Goal: Task Accomplishment & Management: Complete application form

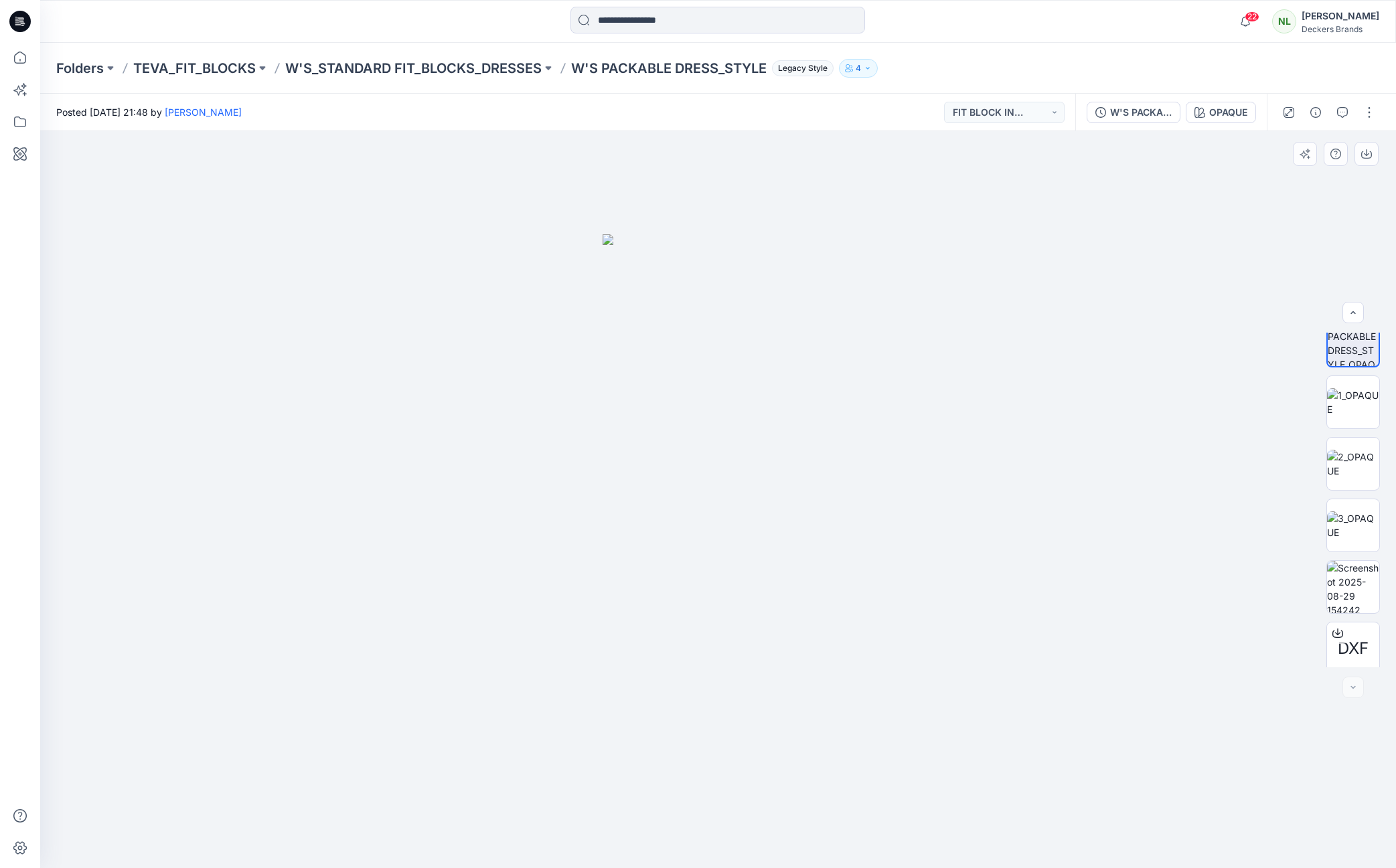
scroll to position [88, 0]
click at [1372, 117] on button "button" at bounding box center [1369, 112] width 21 height 21
click at [1292, 142] on button "Edit" at bounding box center [1313, 144] width 123 height 25
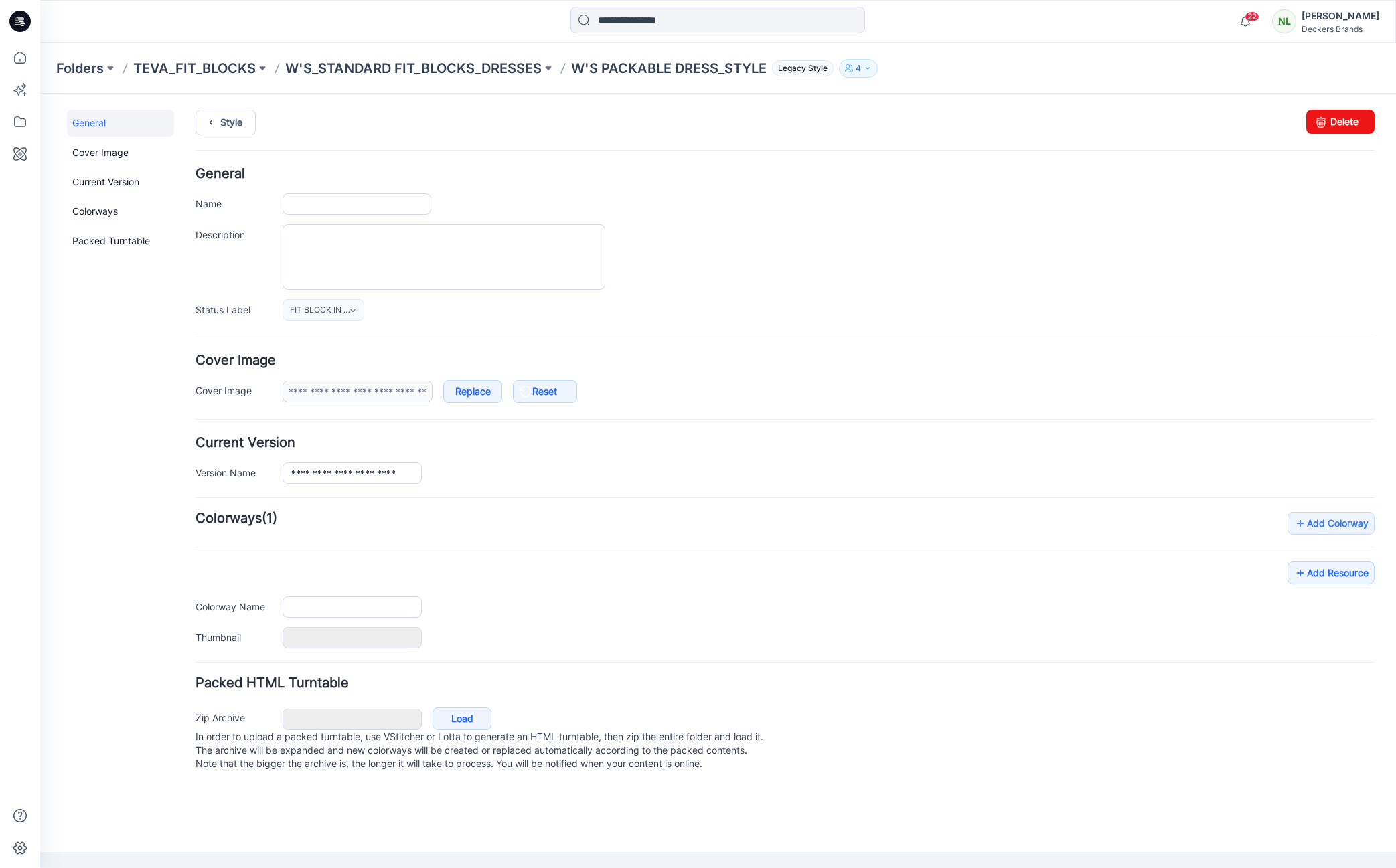
type input "**********"
type input "******"
type input "**********"
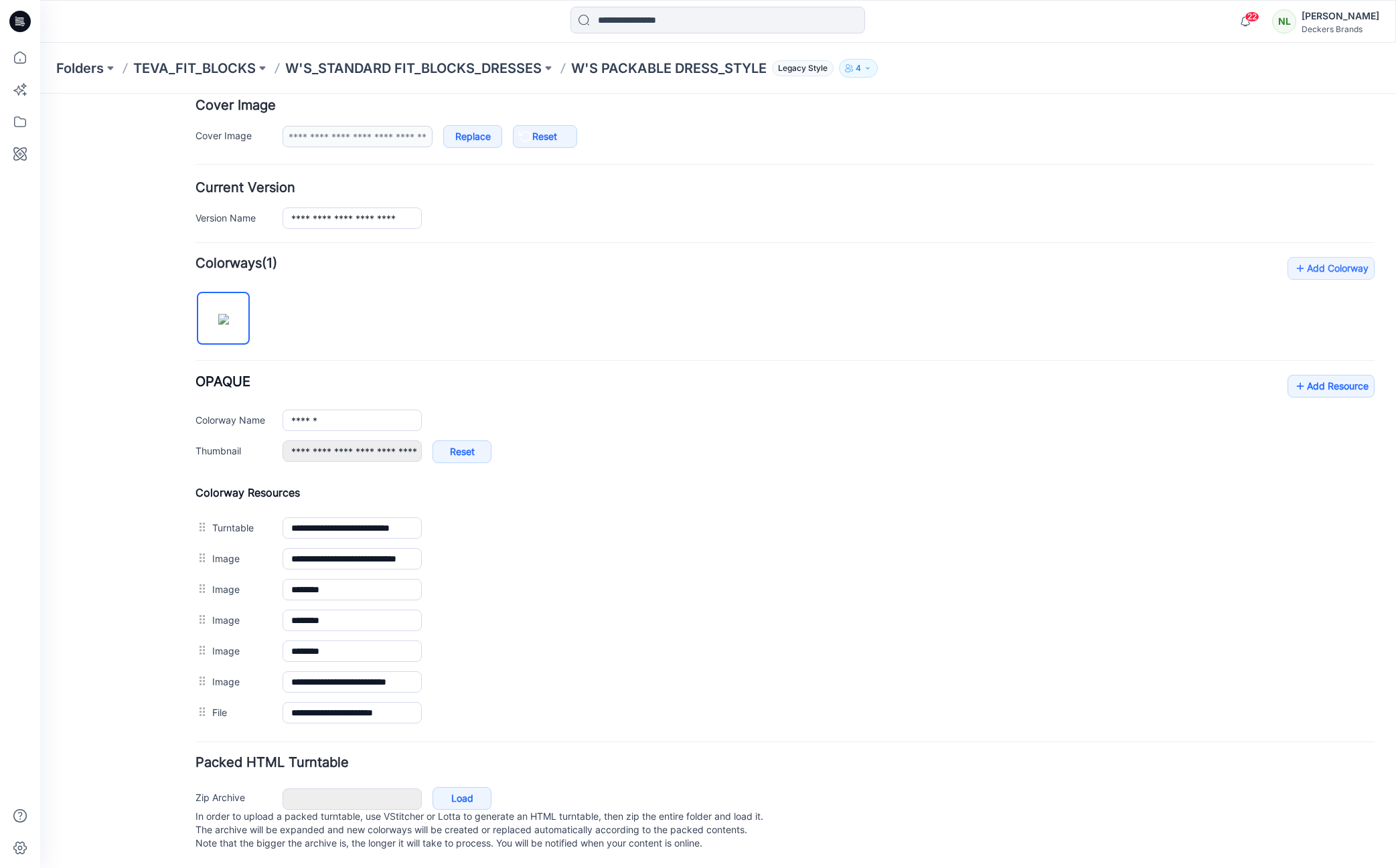
scroll to position [268, 0]
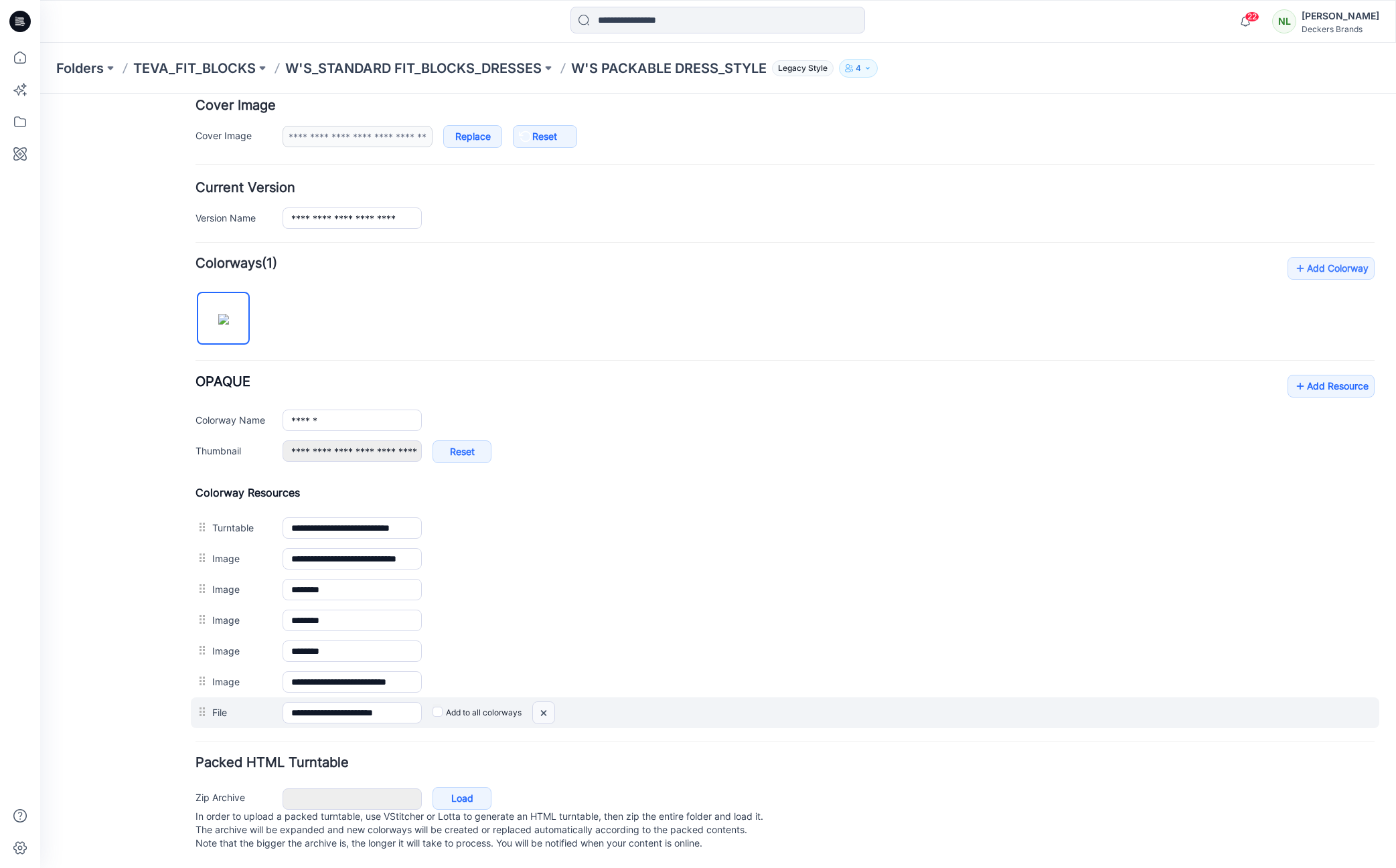
drag, startPoint x: 548, startPoint y: 703, endPoint x: 812, endPoint y: 160, distance: 603.8
click at [548, 703] on img at bounding box center [543, 713] width 21 height 22
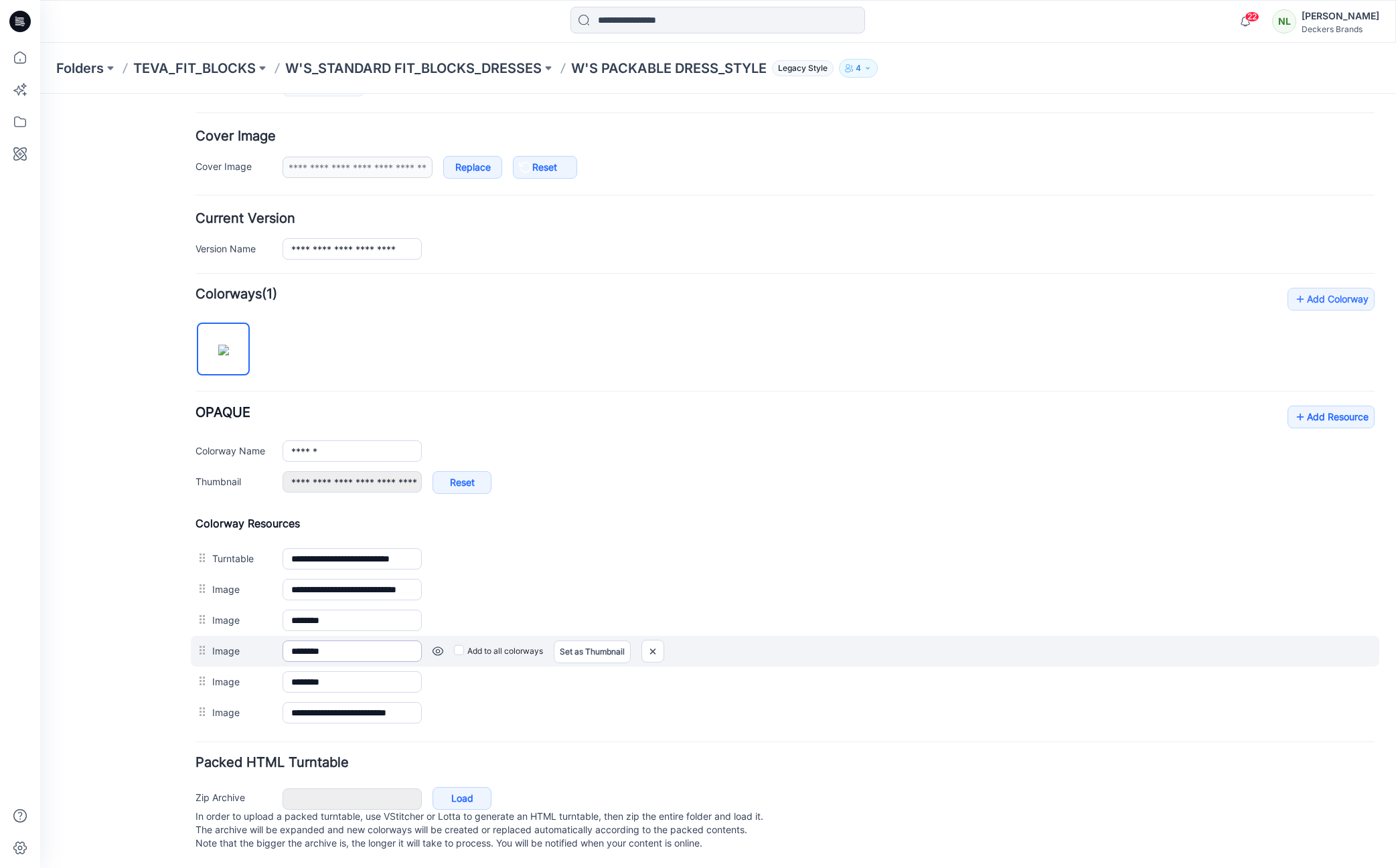
scroll to position [238, 0]
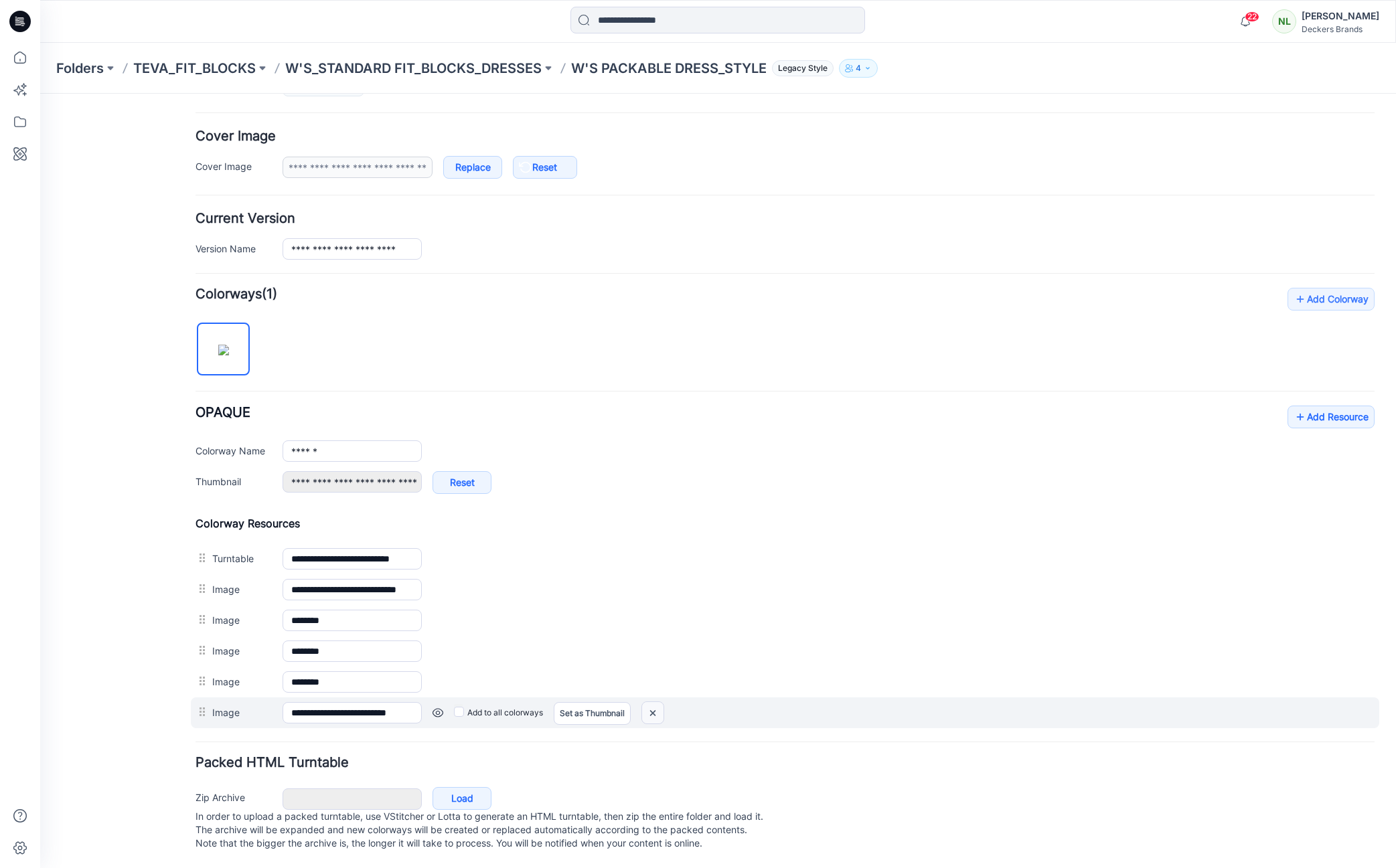
click at [655, 702] on img at bounding box center [653, 713] width 21 height 22
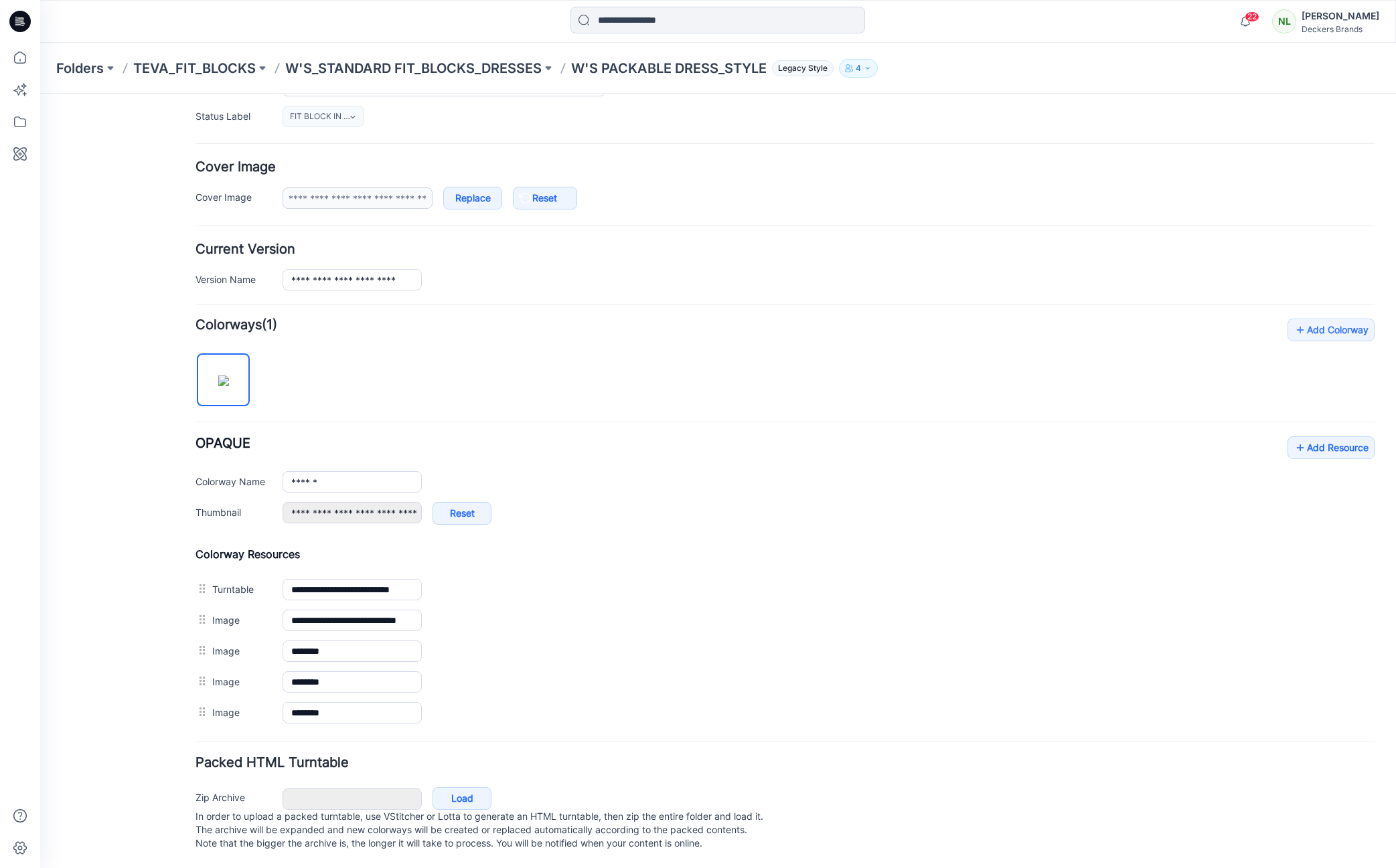
scroll to position [207, 0]
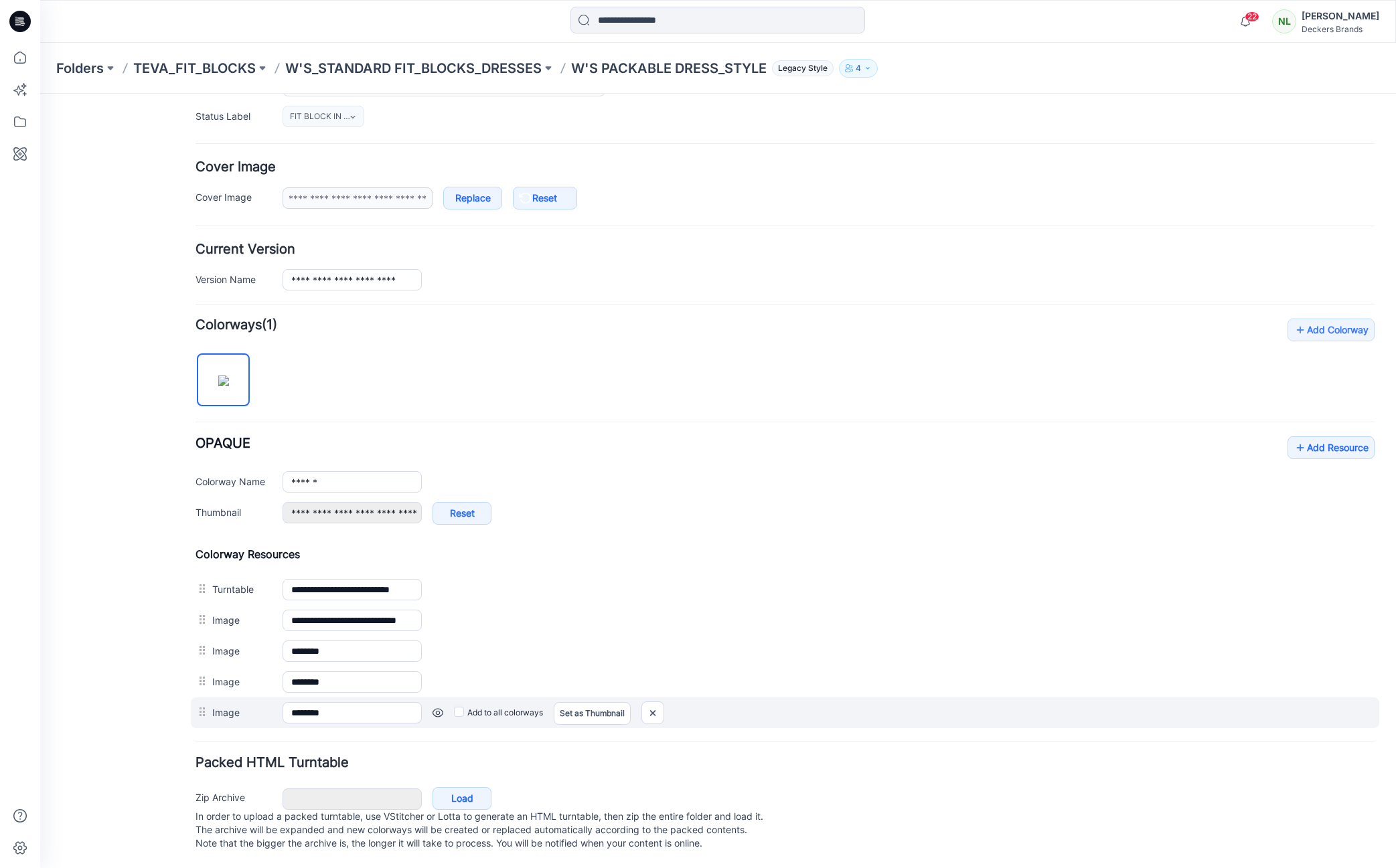
click at [981, 697] on div "Image ******** Cancel Add to all colorways Set as Thumbnail Unset as Thumbnail" at bounding box center [785, 713] width 1189 height 31
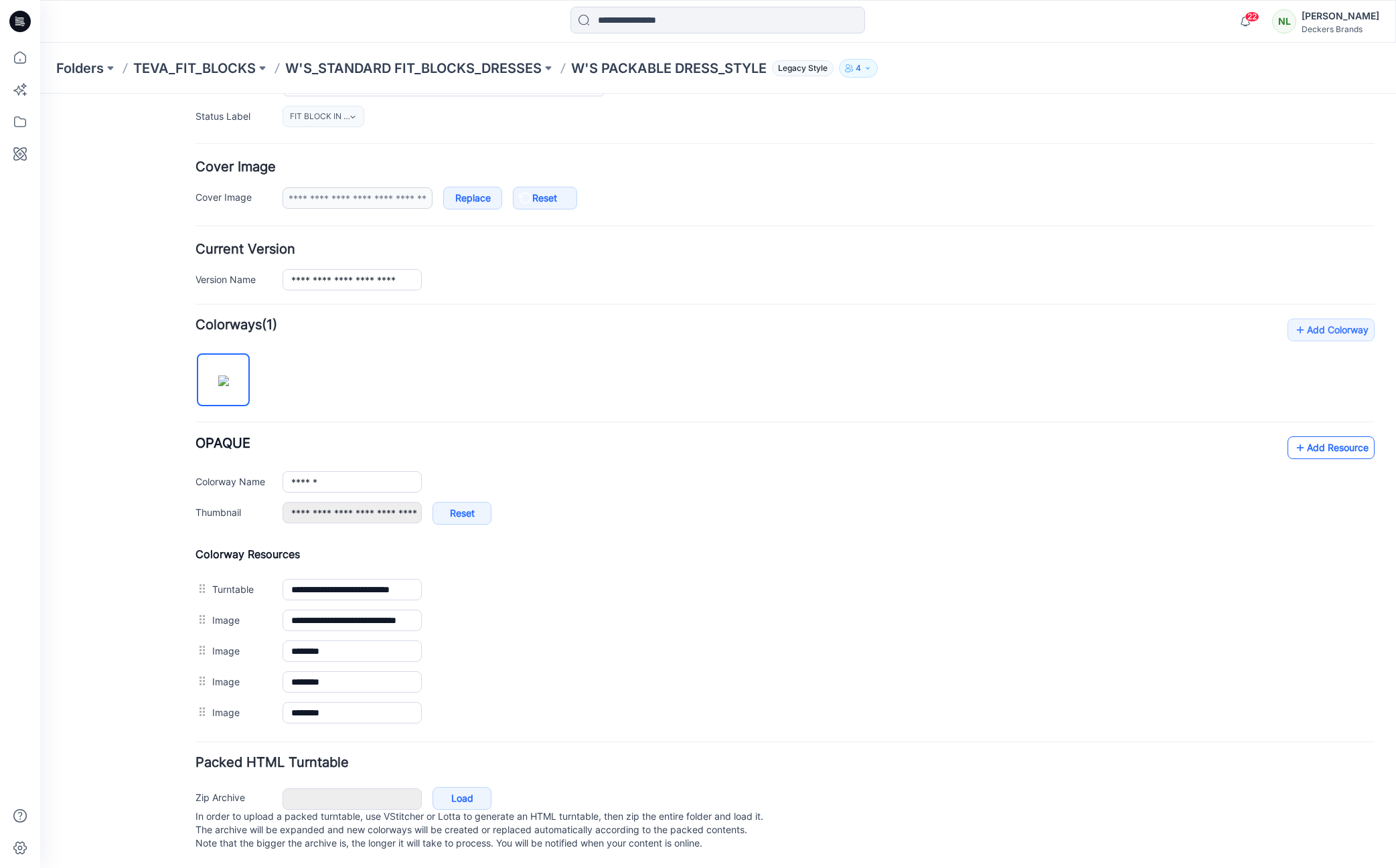
click at [1333, 436] on link "Add Resource" at bounding box center [1331, 447] width 87 height 23
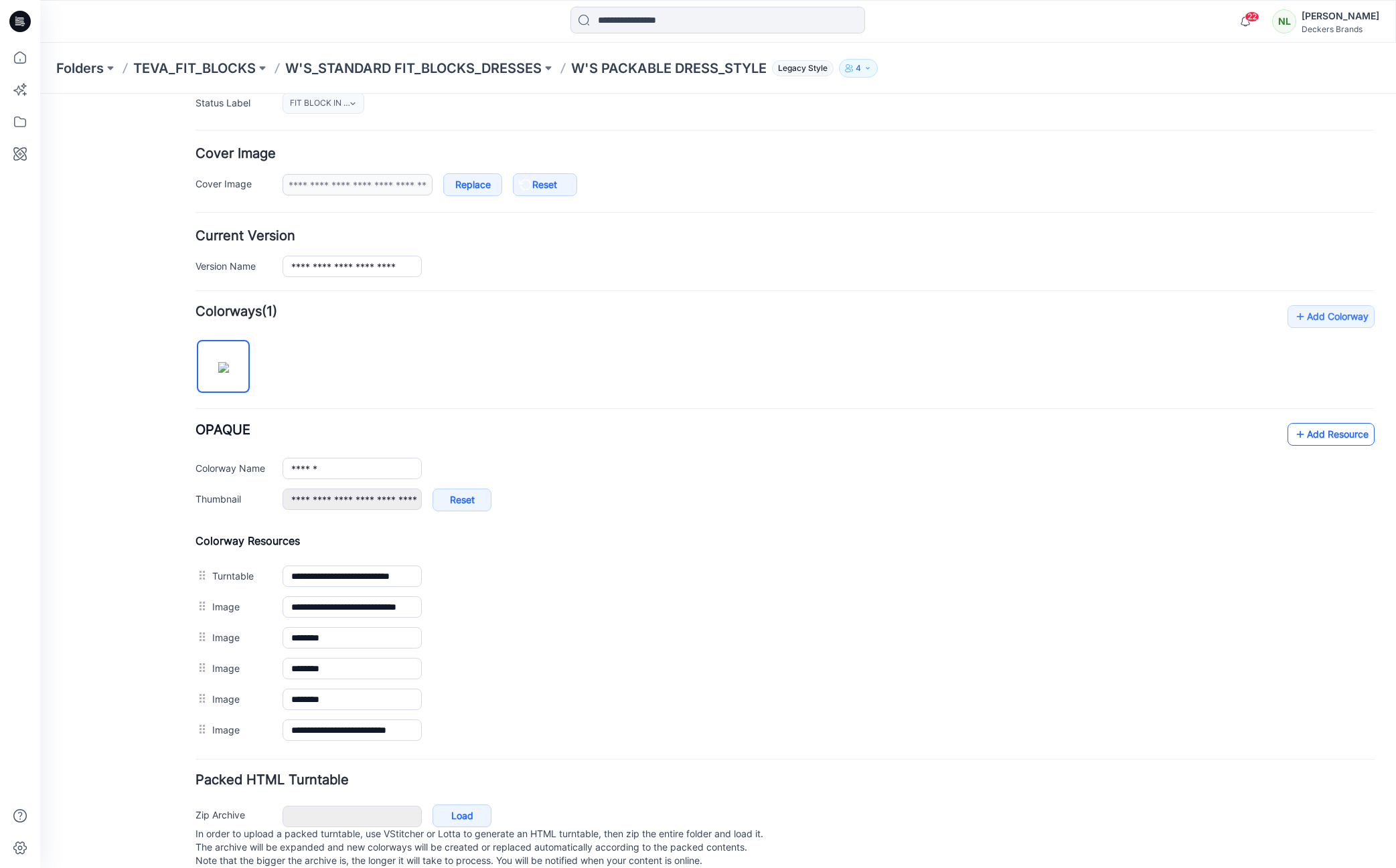
click at [1321, 437] on link "Add Resource" at bounding box center [1331, 434] width 87 height 23
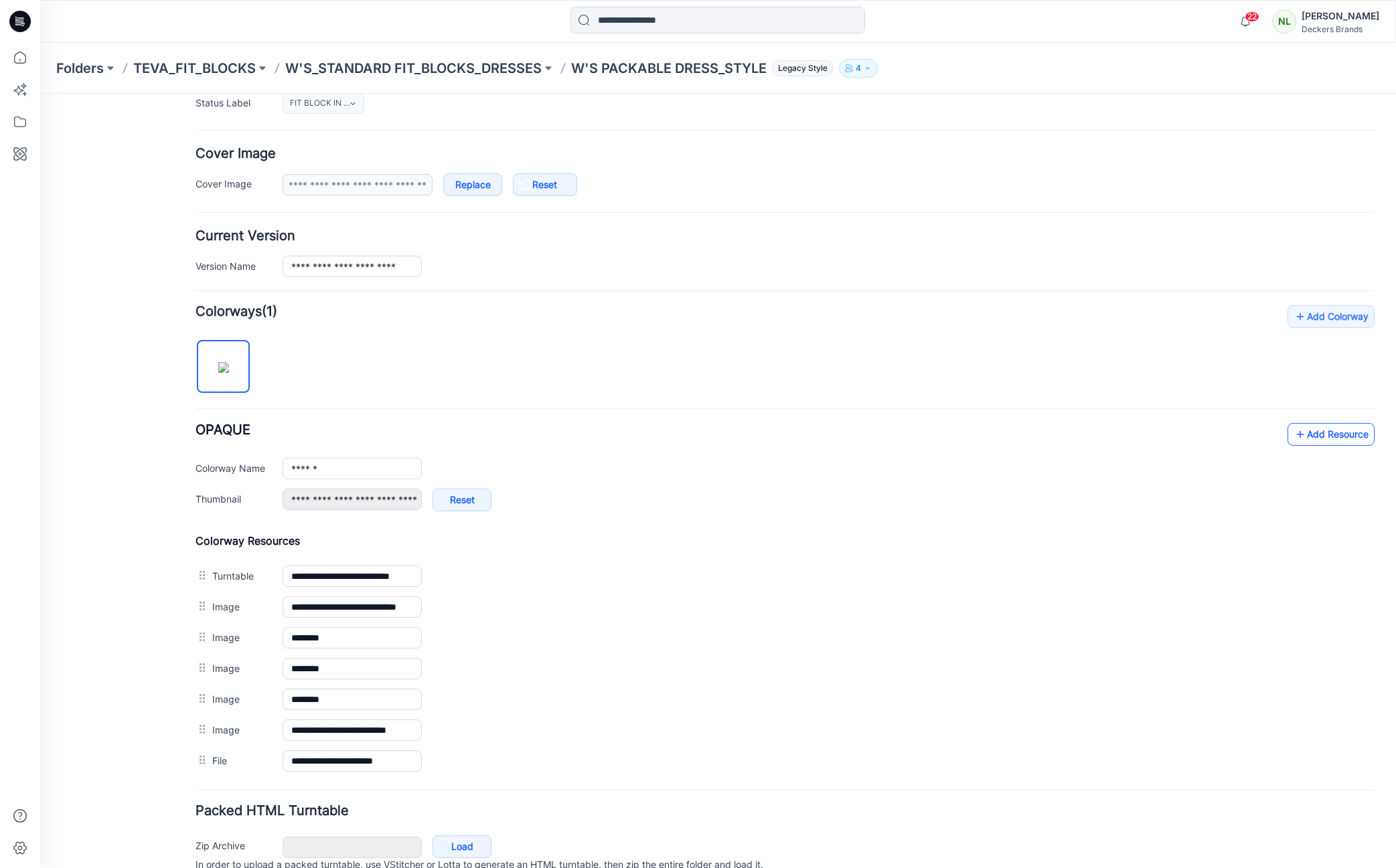
click at [1309, 430] on link "Add Resource" at bounding box center [1331, 434] width 87 height 23
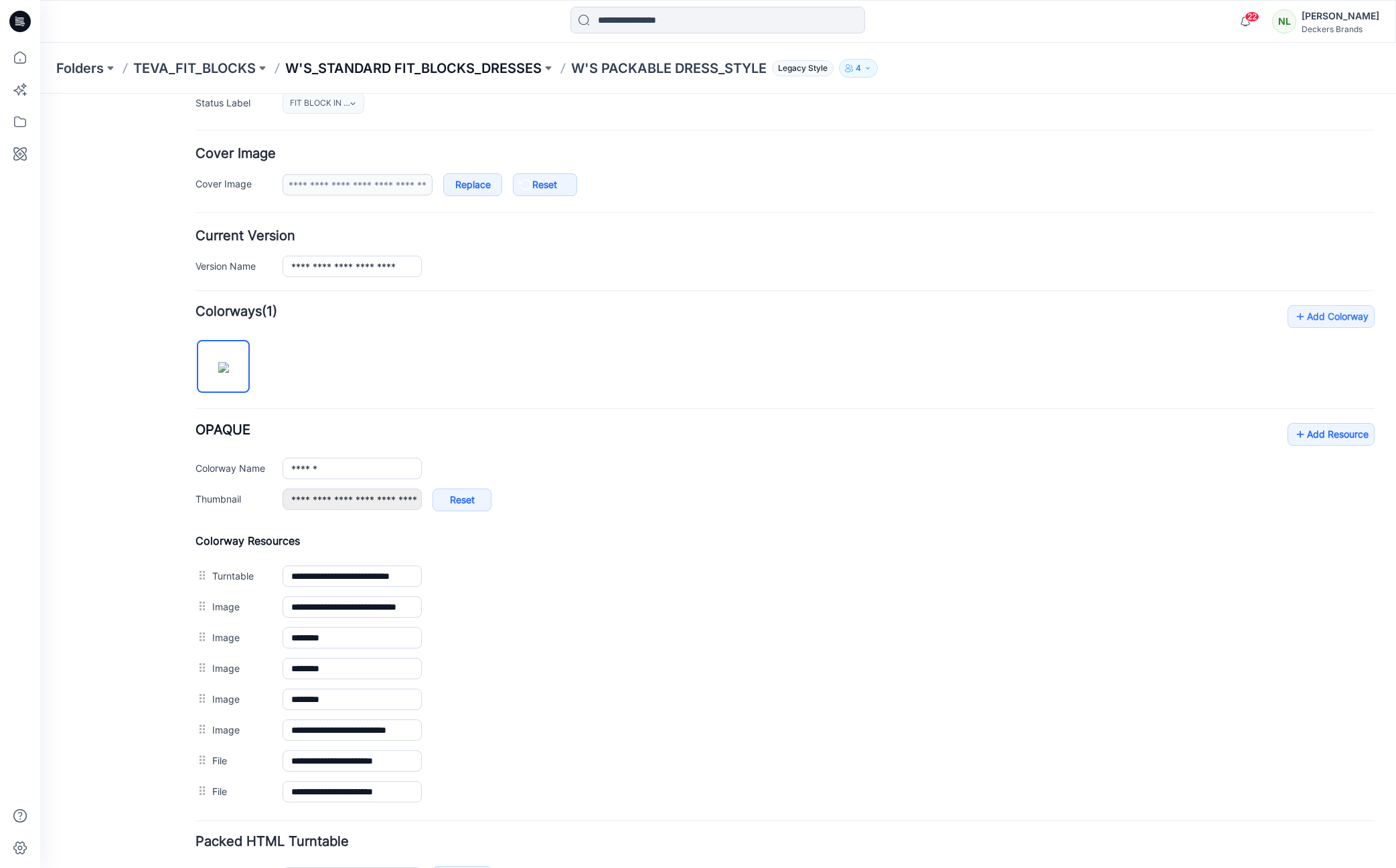
click at [485, 70] on p "W'S_STANDARD FIT_BLOCKS_DRESSES" at bounding box center [413, 68] width 257 height 19
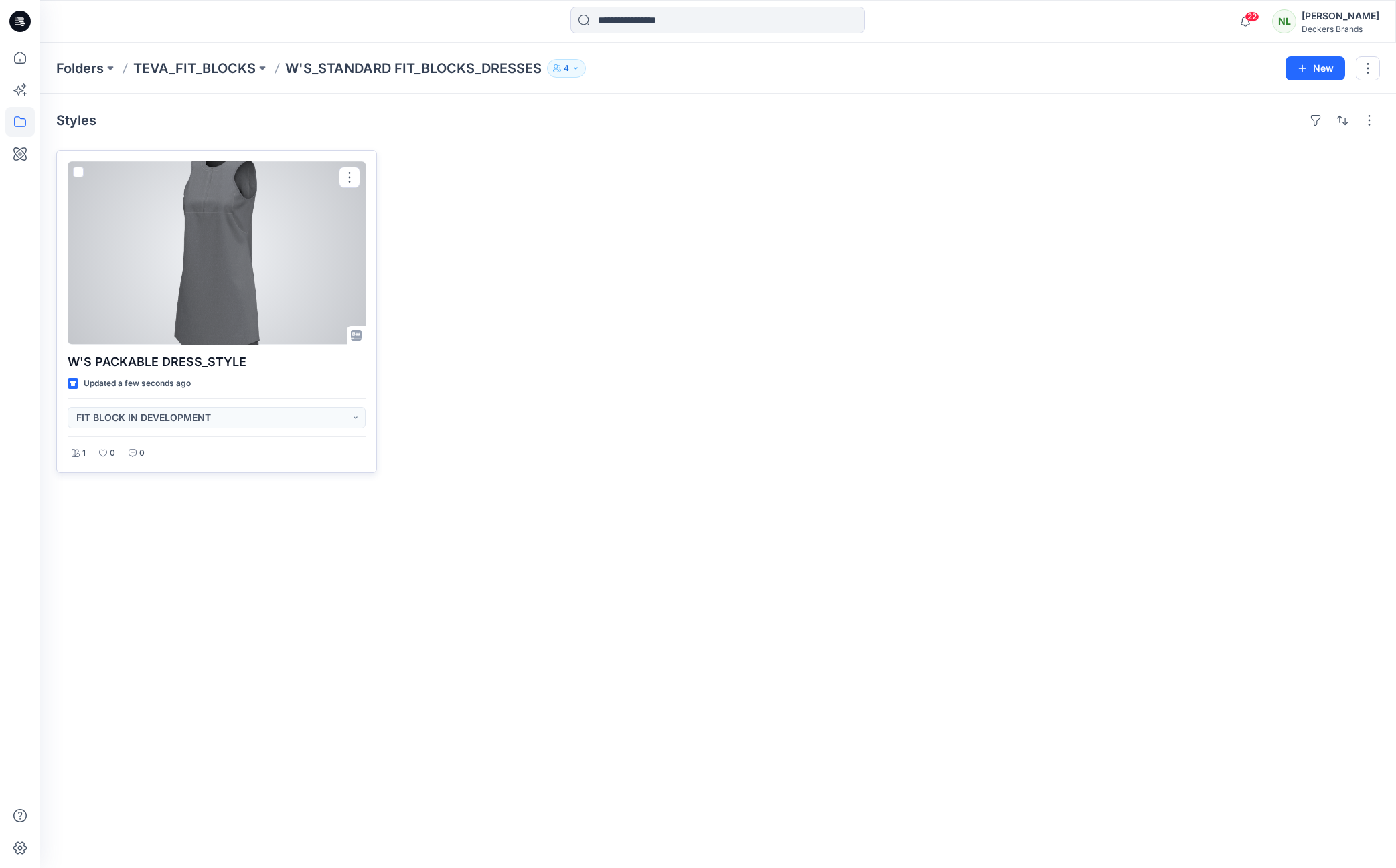
click at [242, 261] on div at bounding box center [216, 252] width 298 height 183
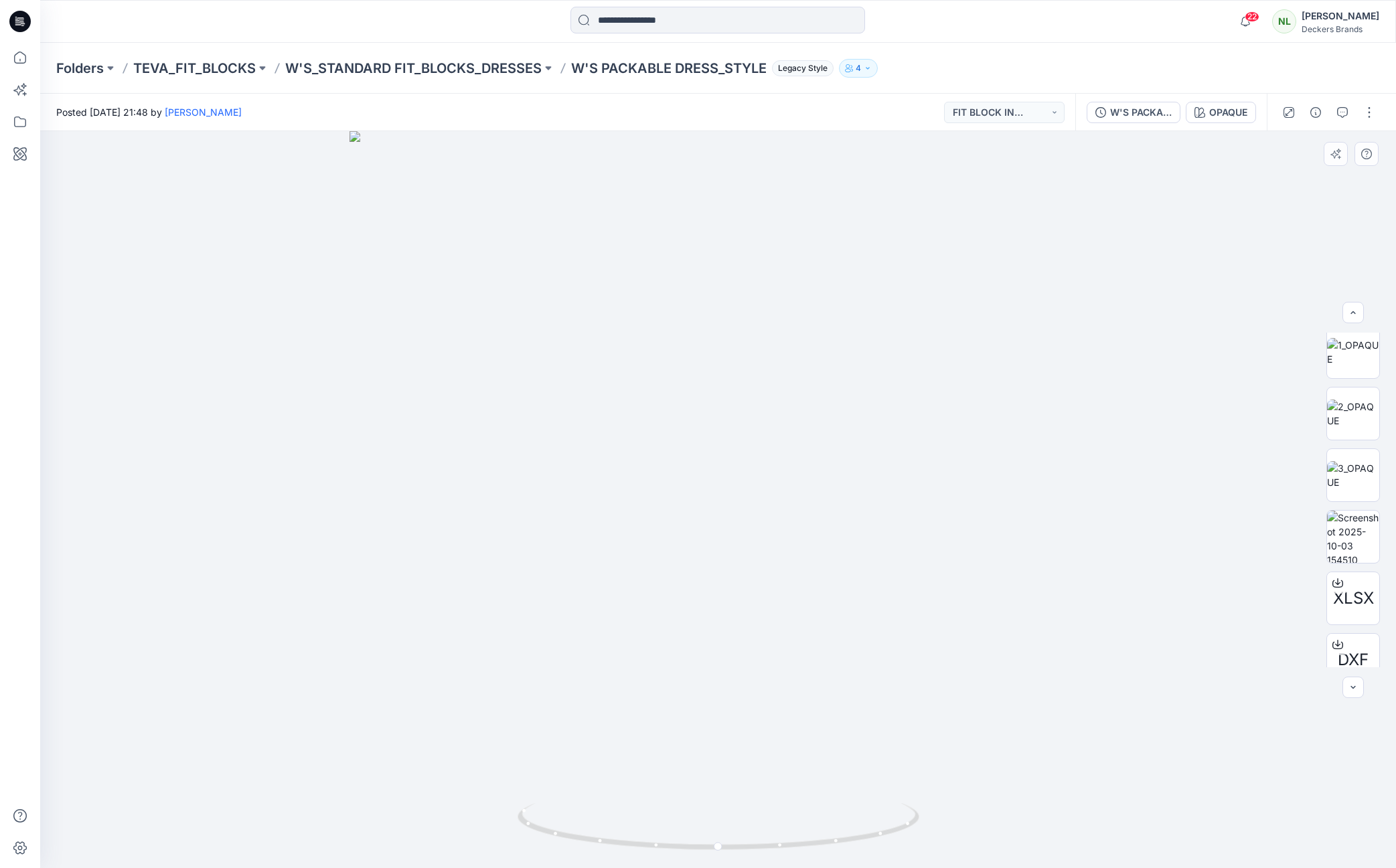
scroll to position [142, 0]
click at [1340, 529] on img at bounding box center [1353, 525] width 53 height 53
click at [1372, 115] on button "button" at bounding box center [1369, 112] width 21 height 21
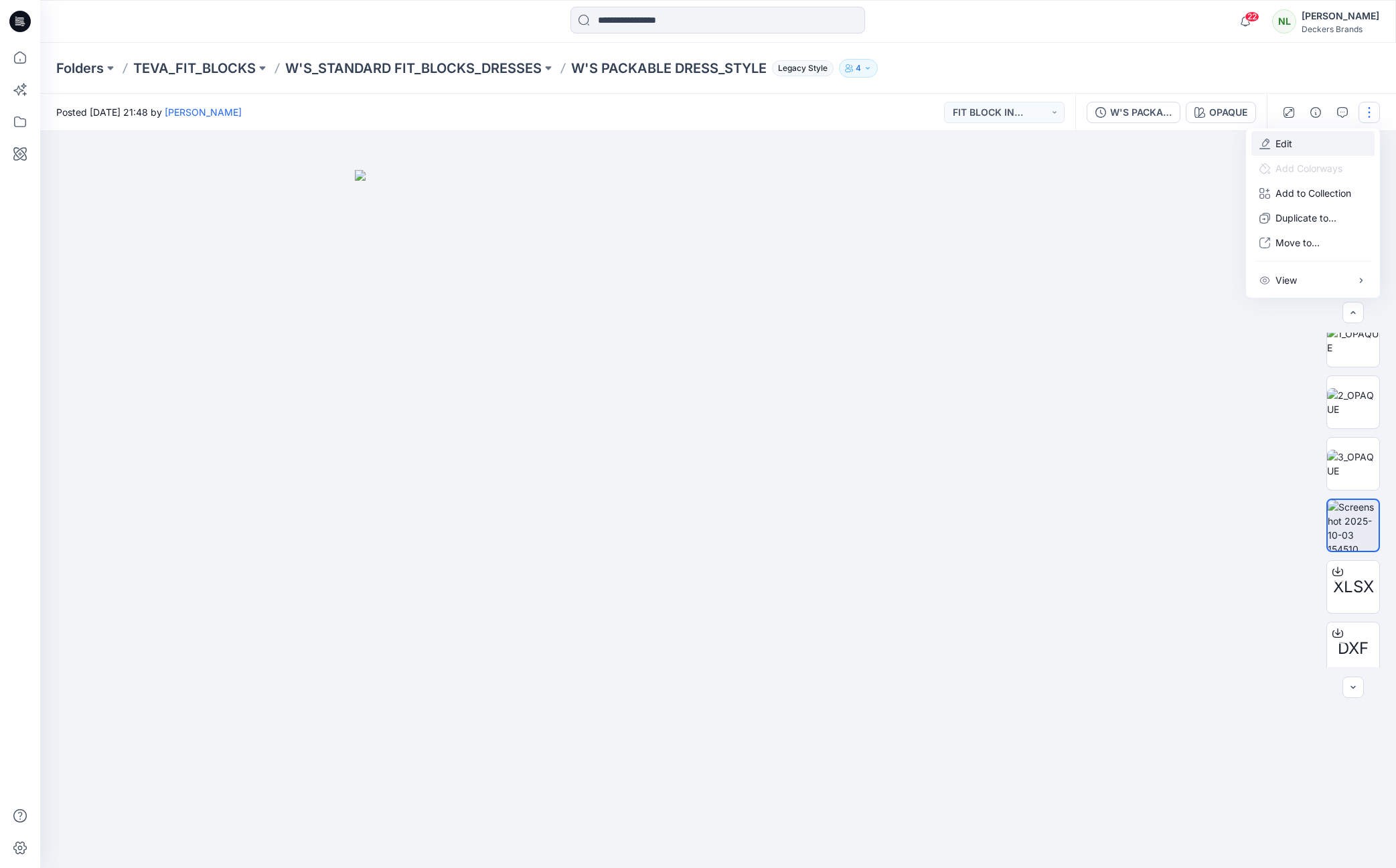
click at [1288, 138] on p "Edit" at bounding box center [1284, 144] width 17 height 14
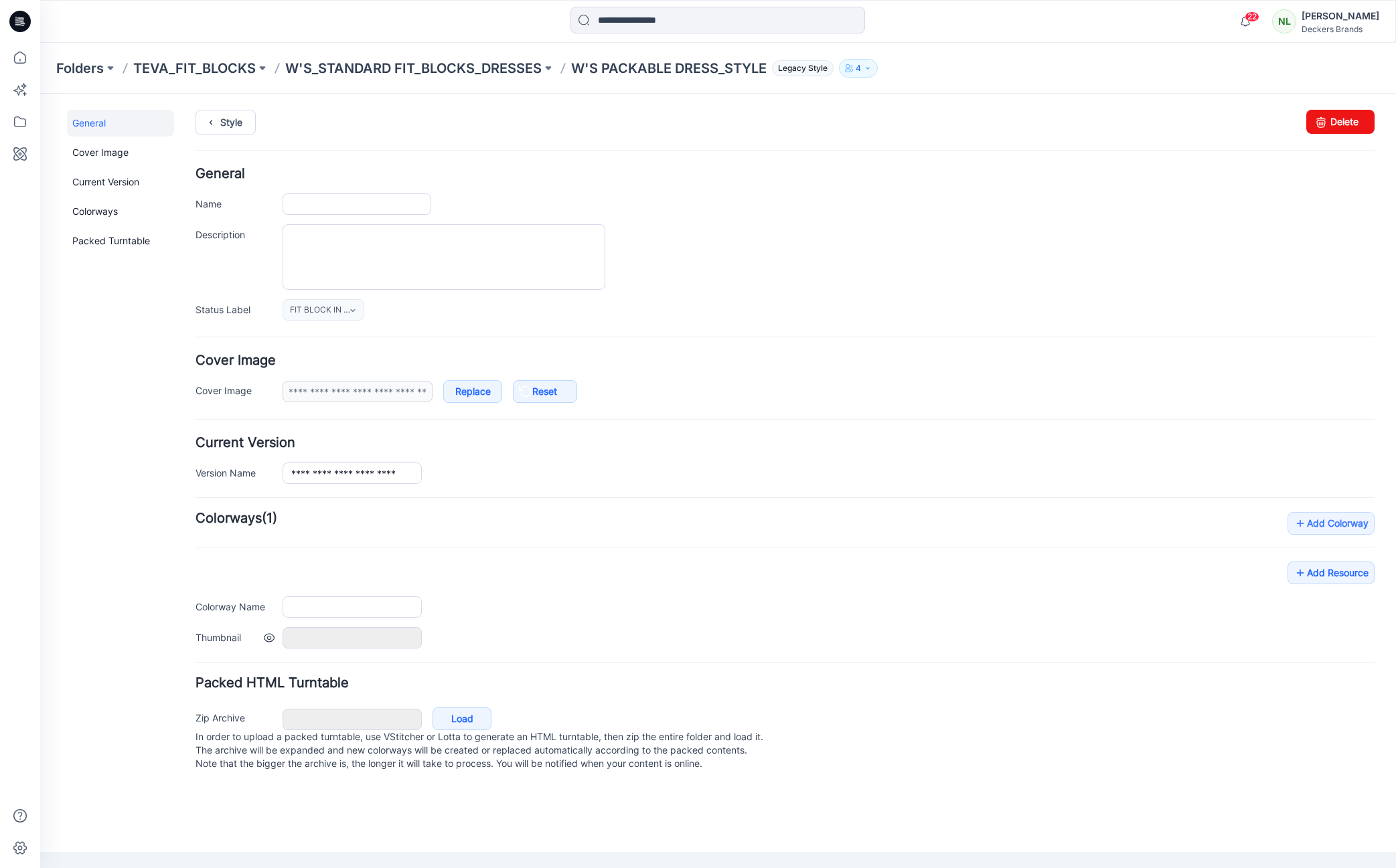
type input "**********"
type input "******"
type input "**********"
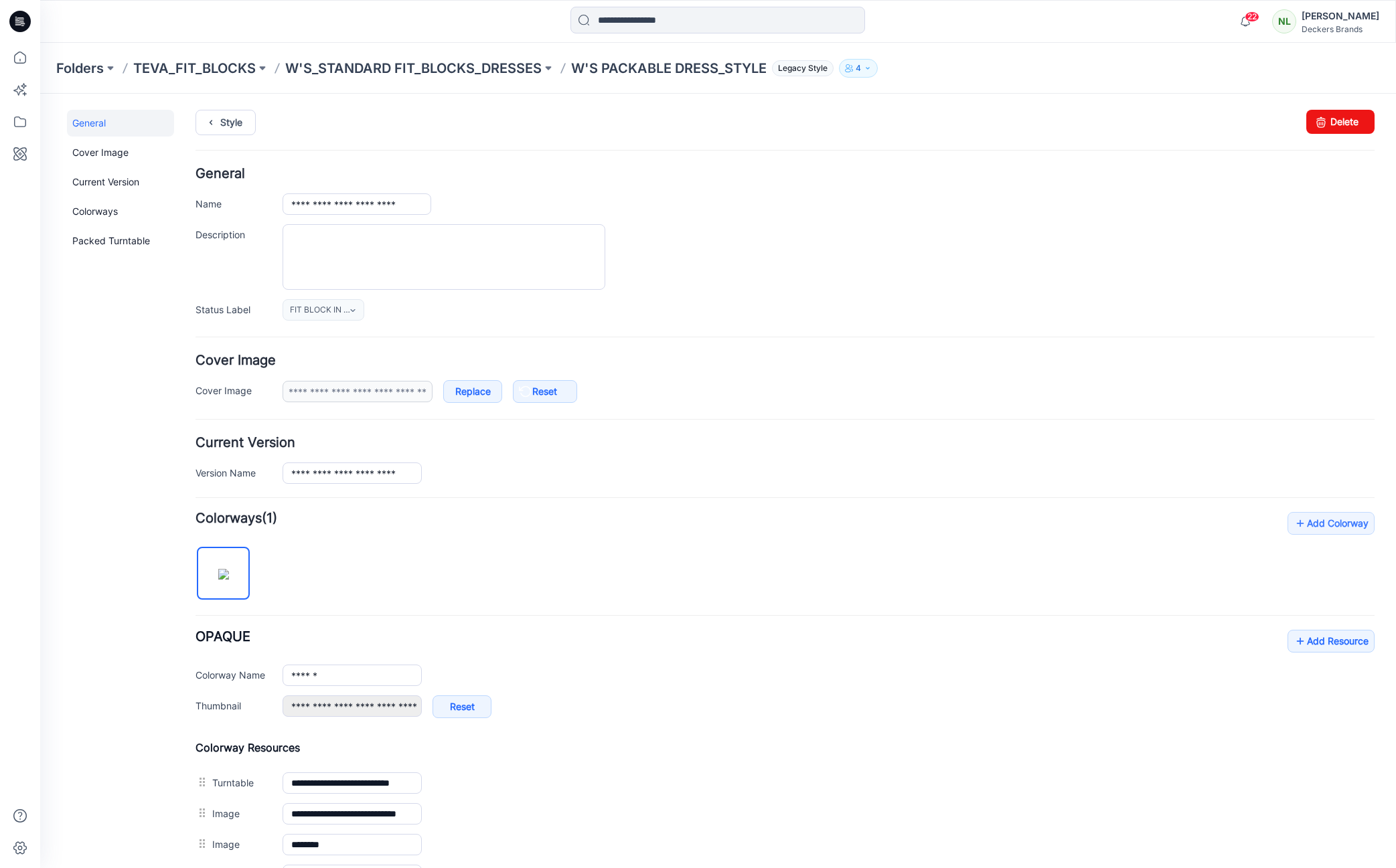
scroll to position [299, 0]
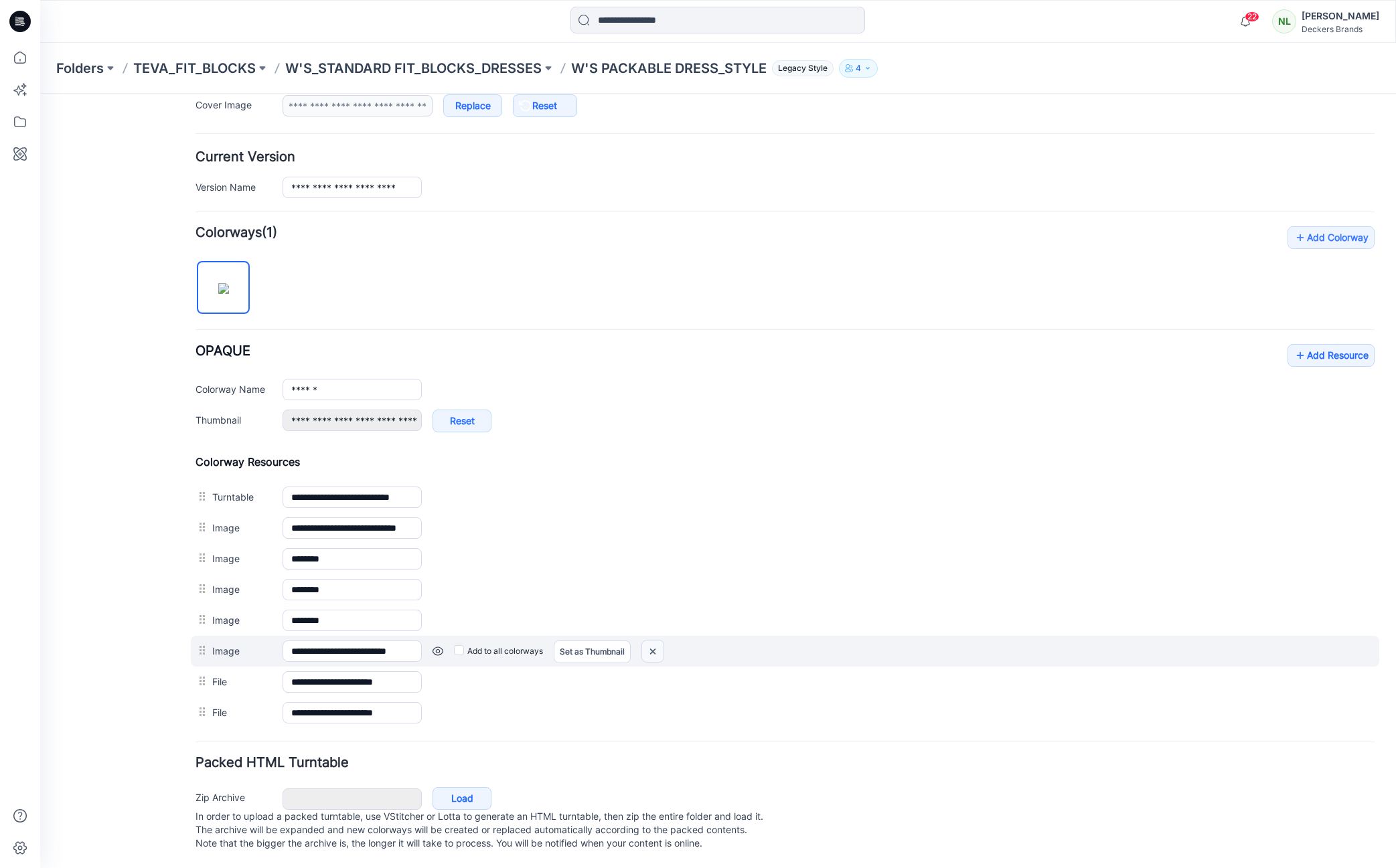
click at [660, 641] on img at bounding box center [653, 652] width 21 height 22
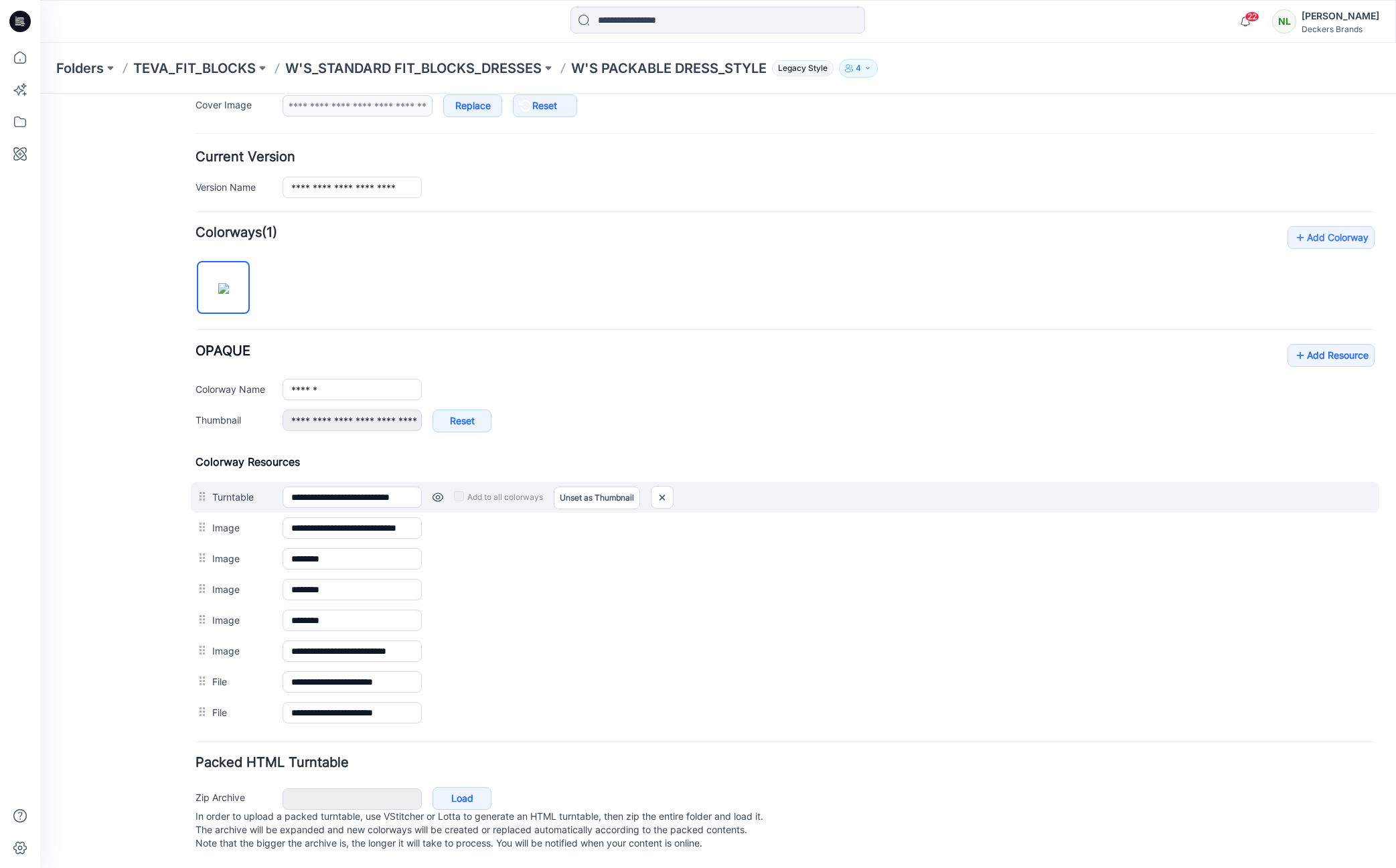
scroll to position [268, 0]
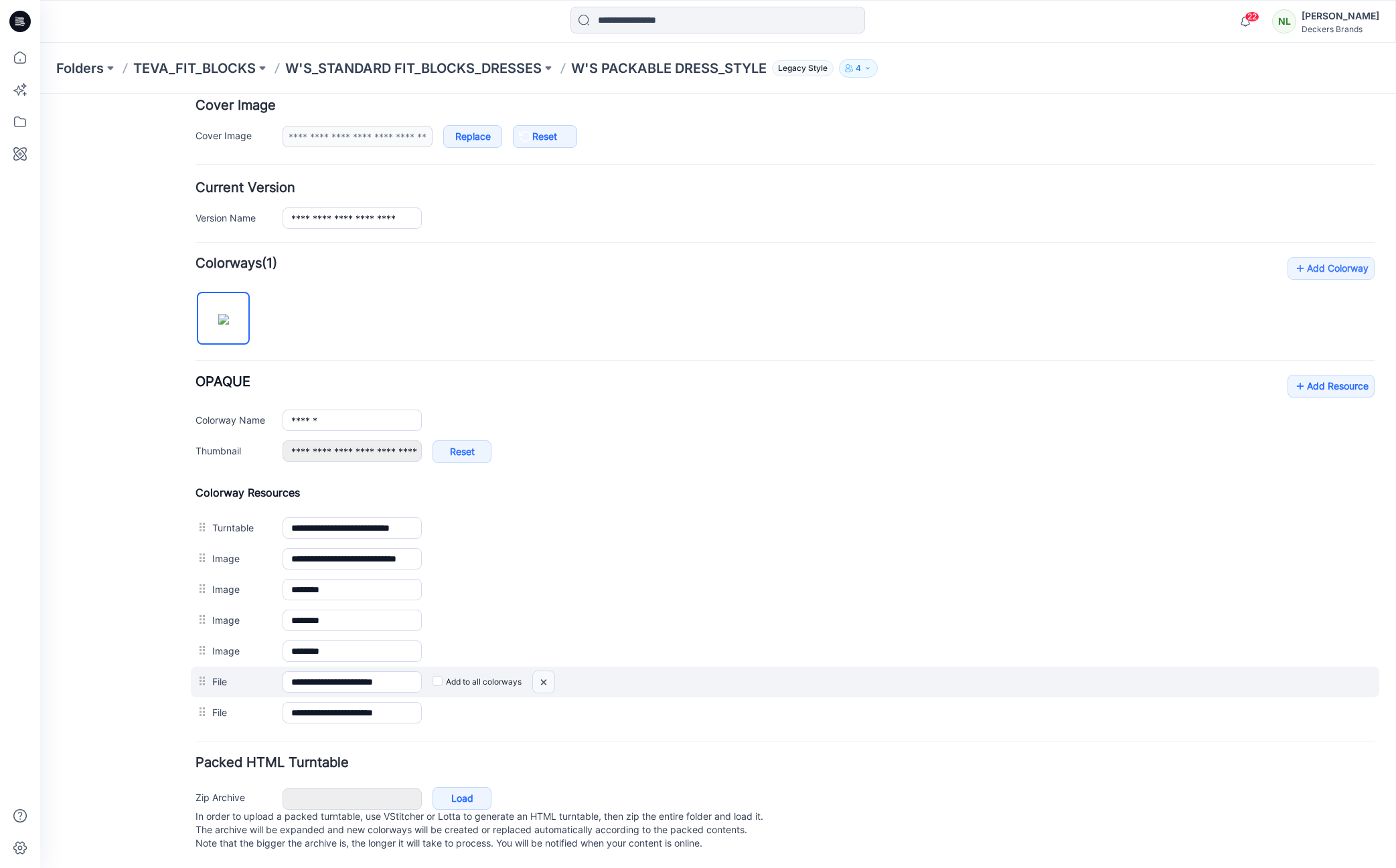
click at [541, 671] on img at bounding box center [543, 682] width 21 height 22
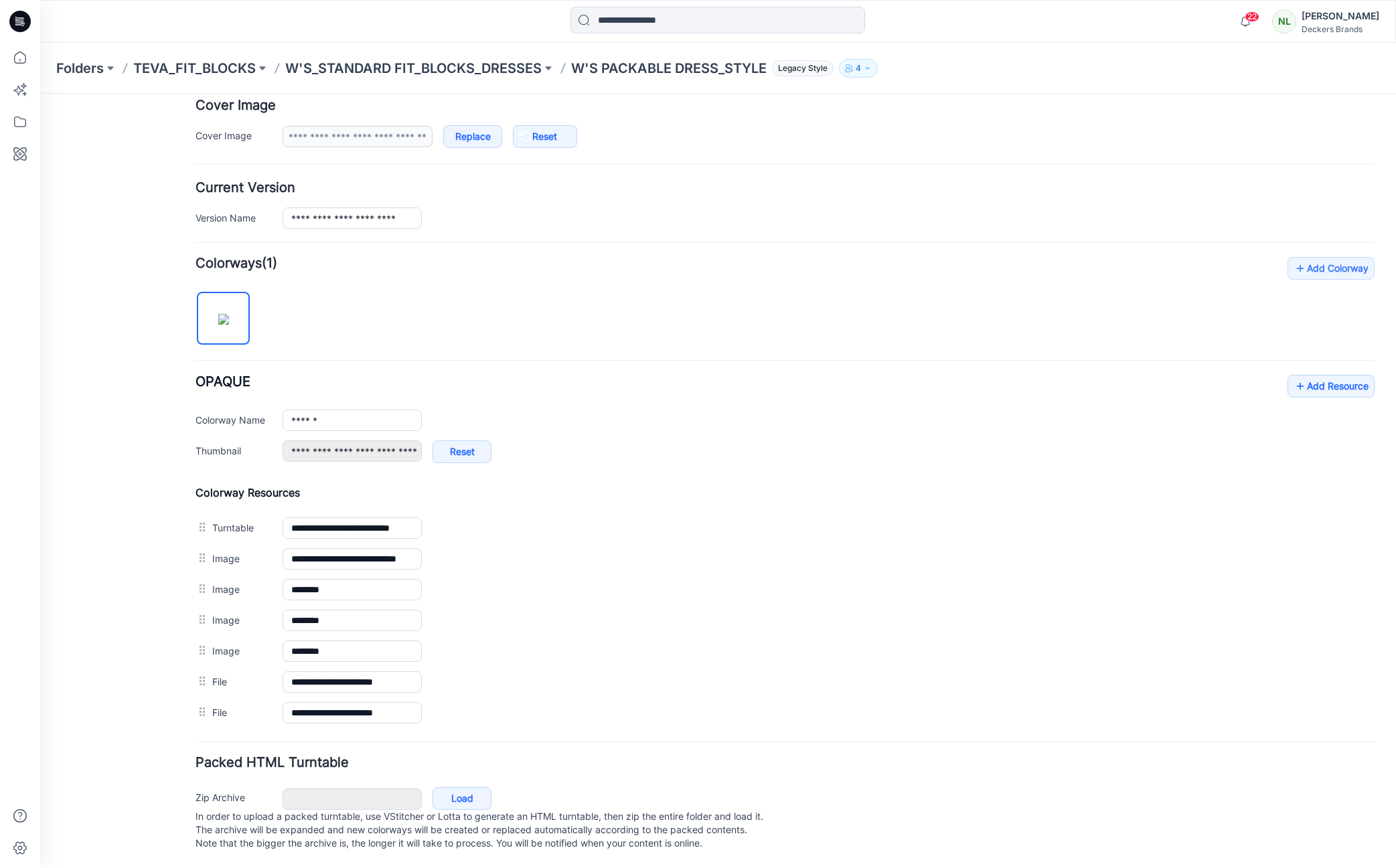
scroll to position [238, 0]
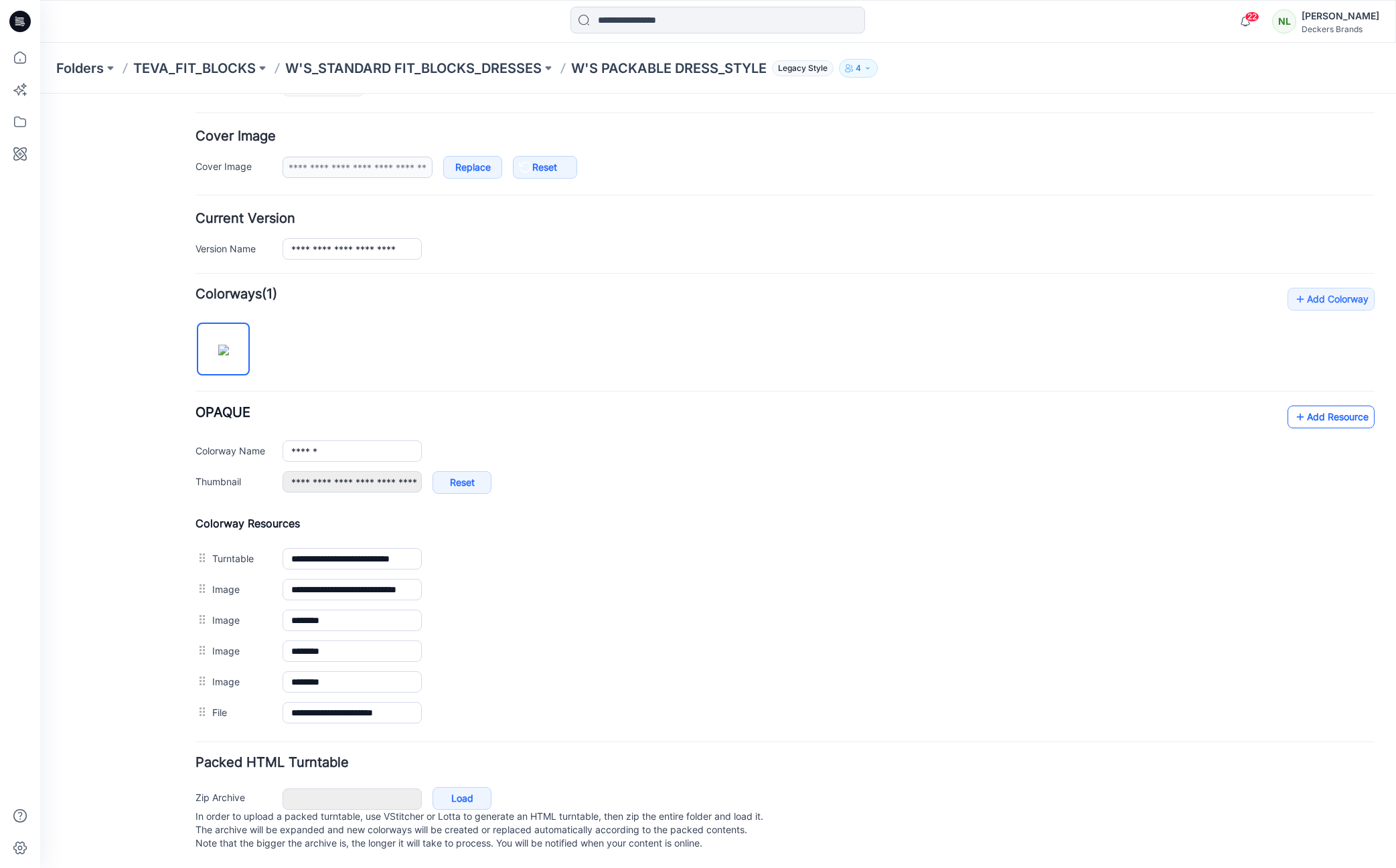
click at [1335, 406] on link "Add Resource" at bounding box center [1331, 417] width 87 height 23
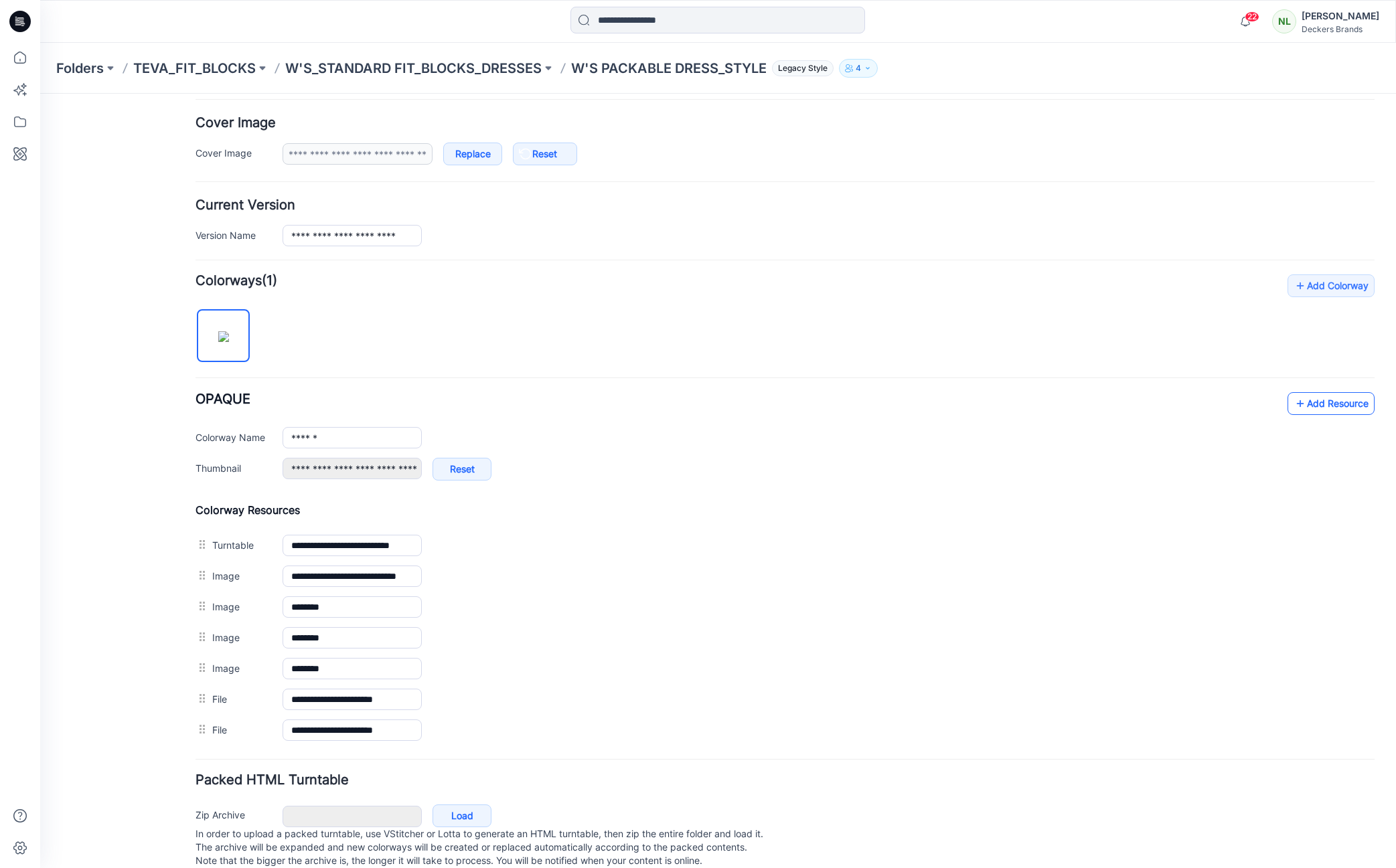
click at [1294, 406] on icon at bounding box center [1300, 403] width 13 height 21
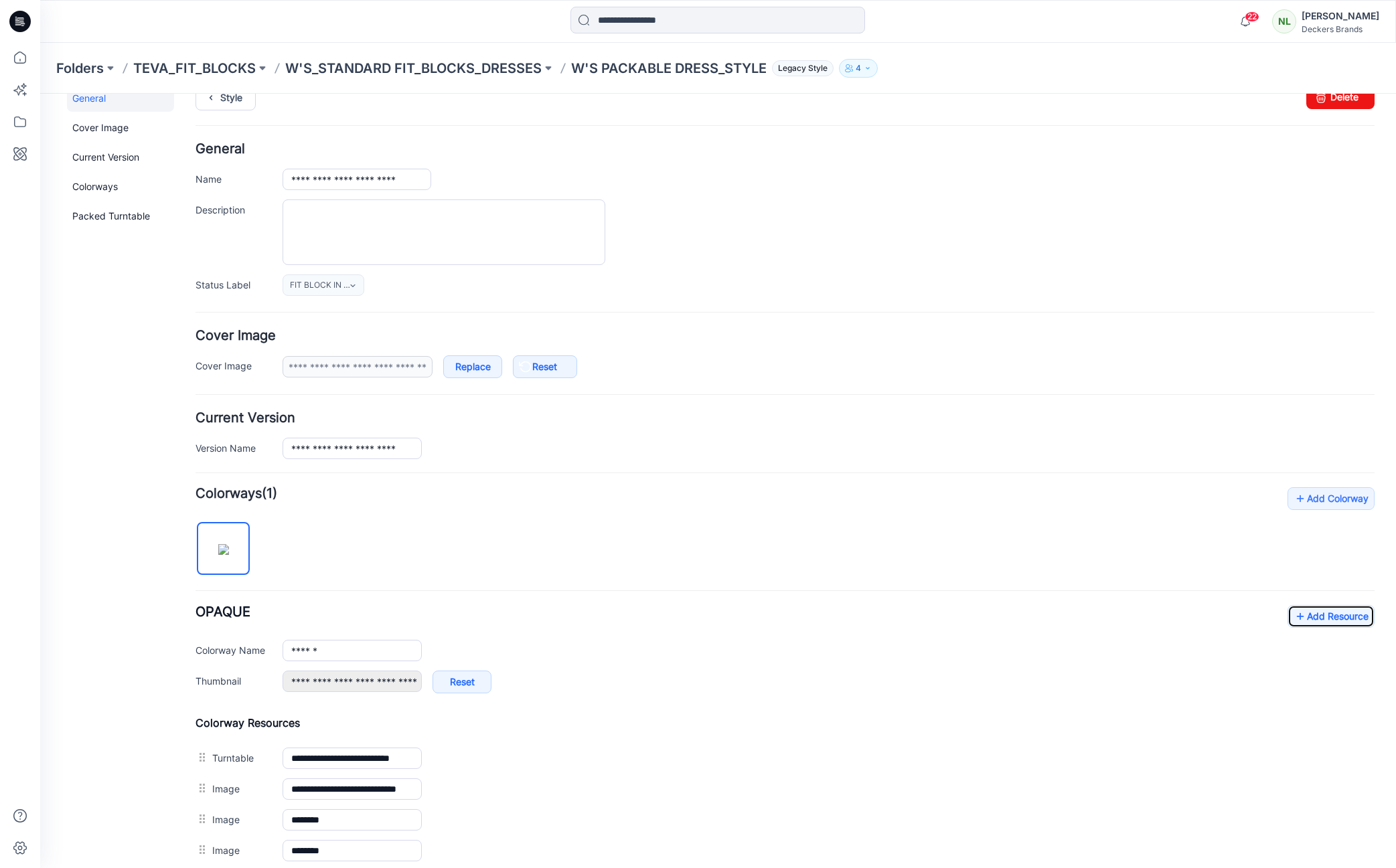
scroll to position [0, 0]
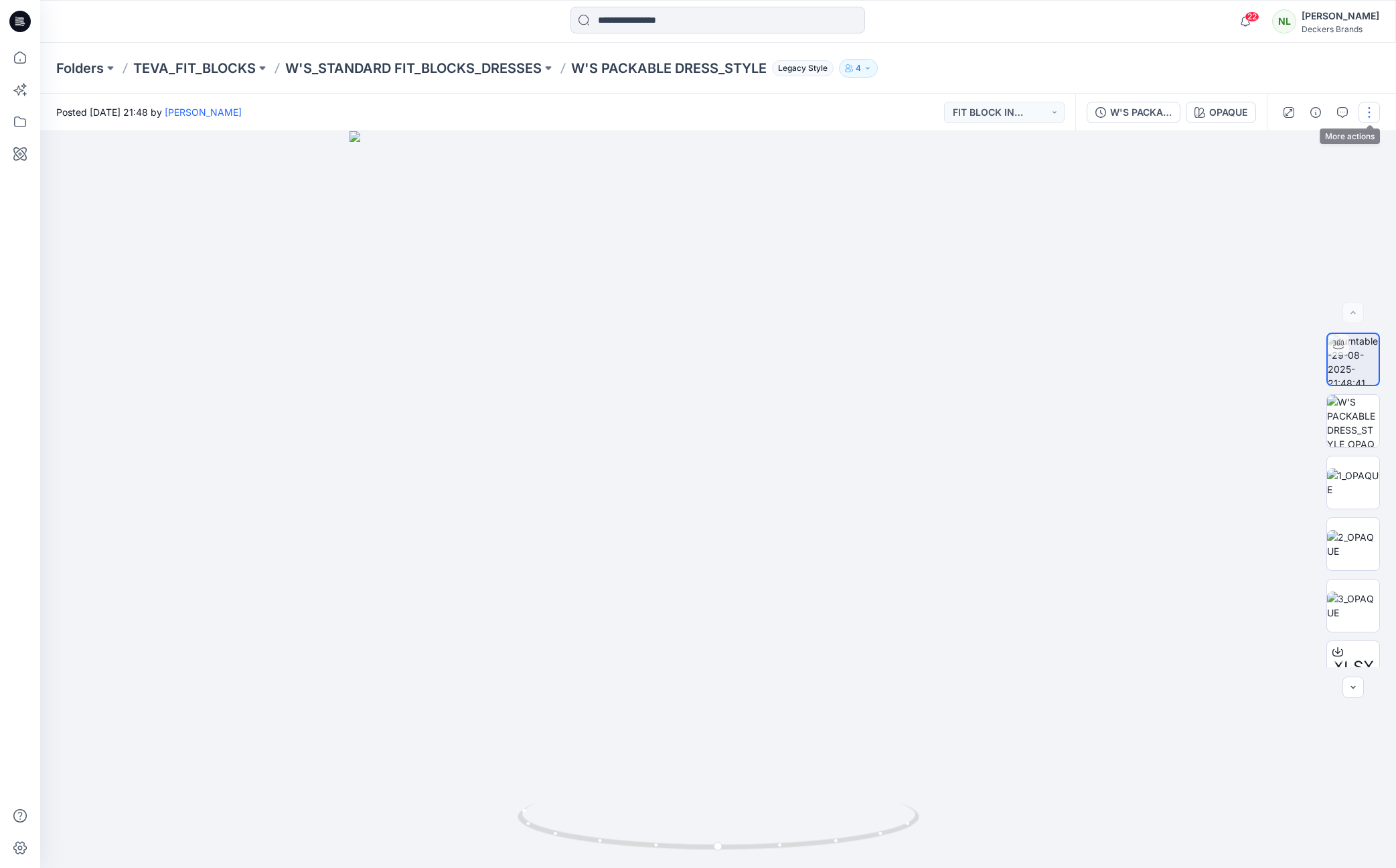
click at [1367, 121] on button "button" at bounding box center [1369, 112] width 21 height 21
click at [1277, 149] on p "Edit" at bounding box center [1284, 144] width 17 height 14
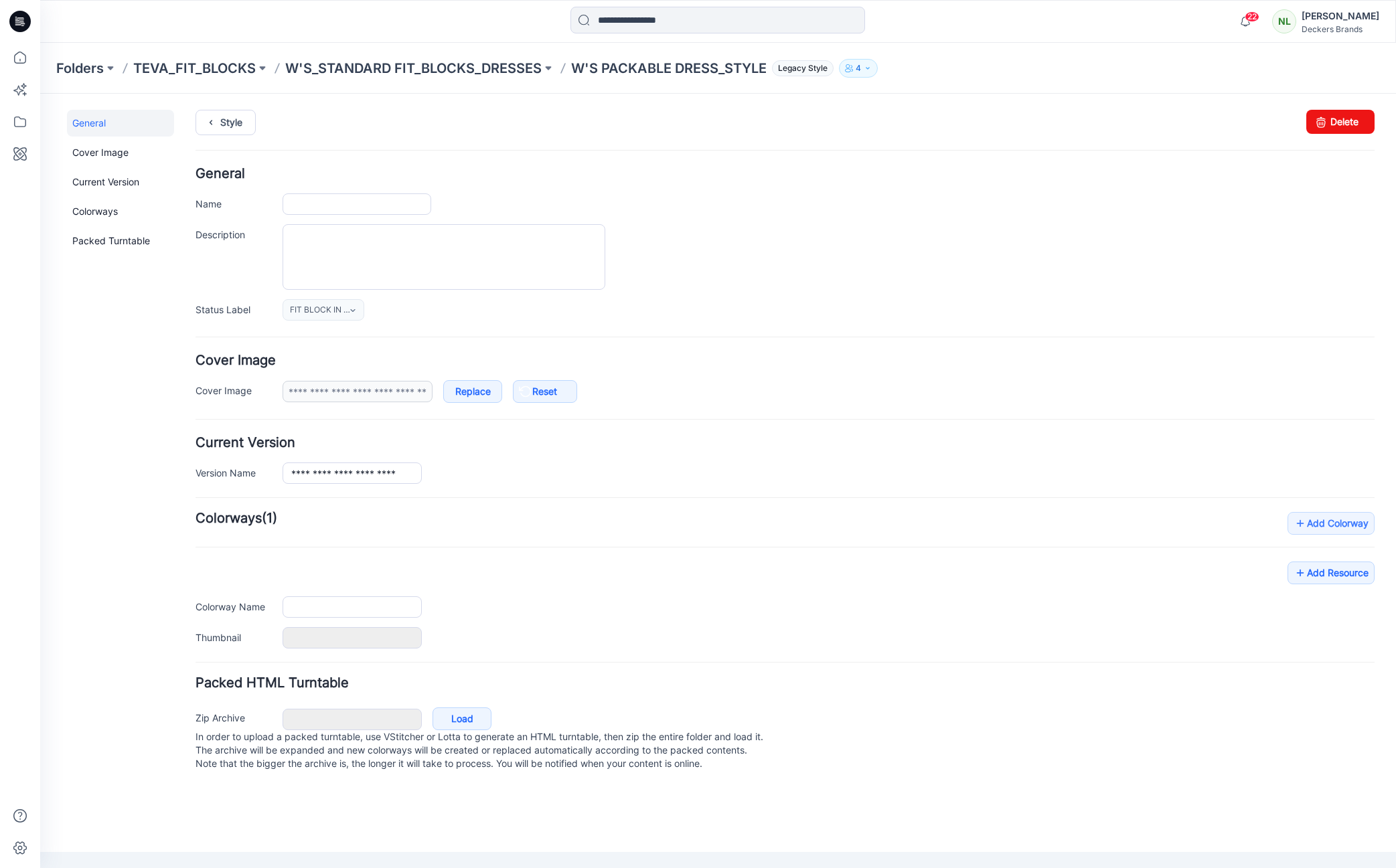
type input "**********"
type input "******"
type input "**********"
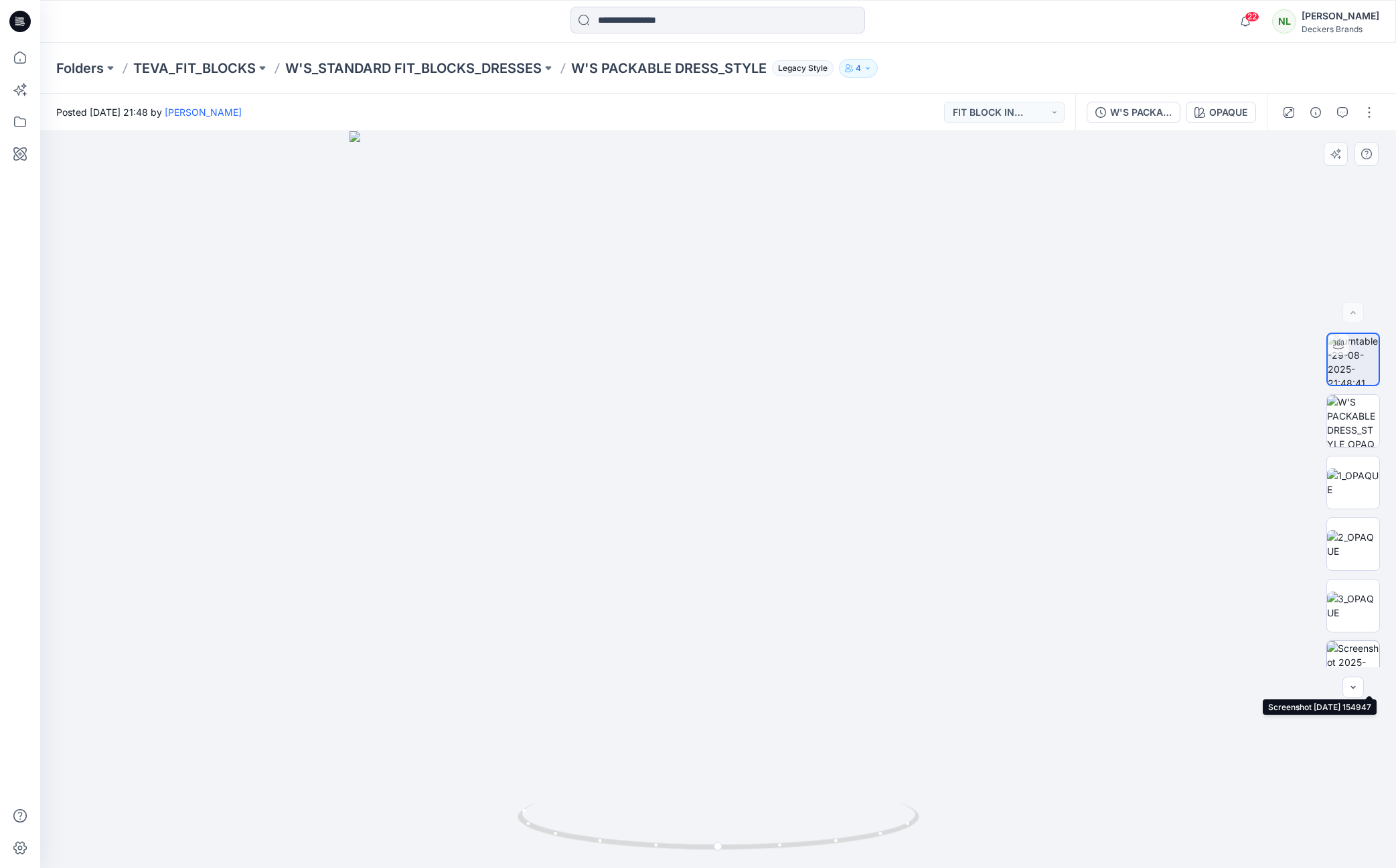
click at [1347, 657] on img at bounding box center [1353, 668] width 53 height 53
click at [247, 69] on p "TEVA_FIT_BLOCKS" at bounding box center [194, 68] width 122 height 19
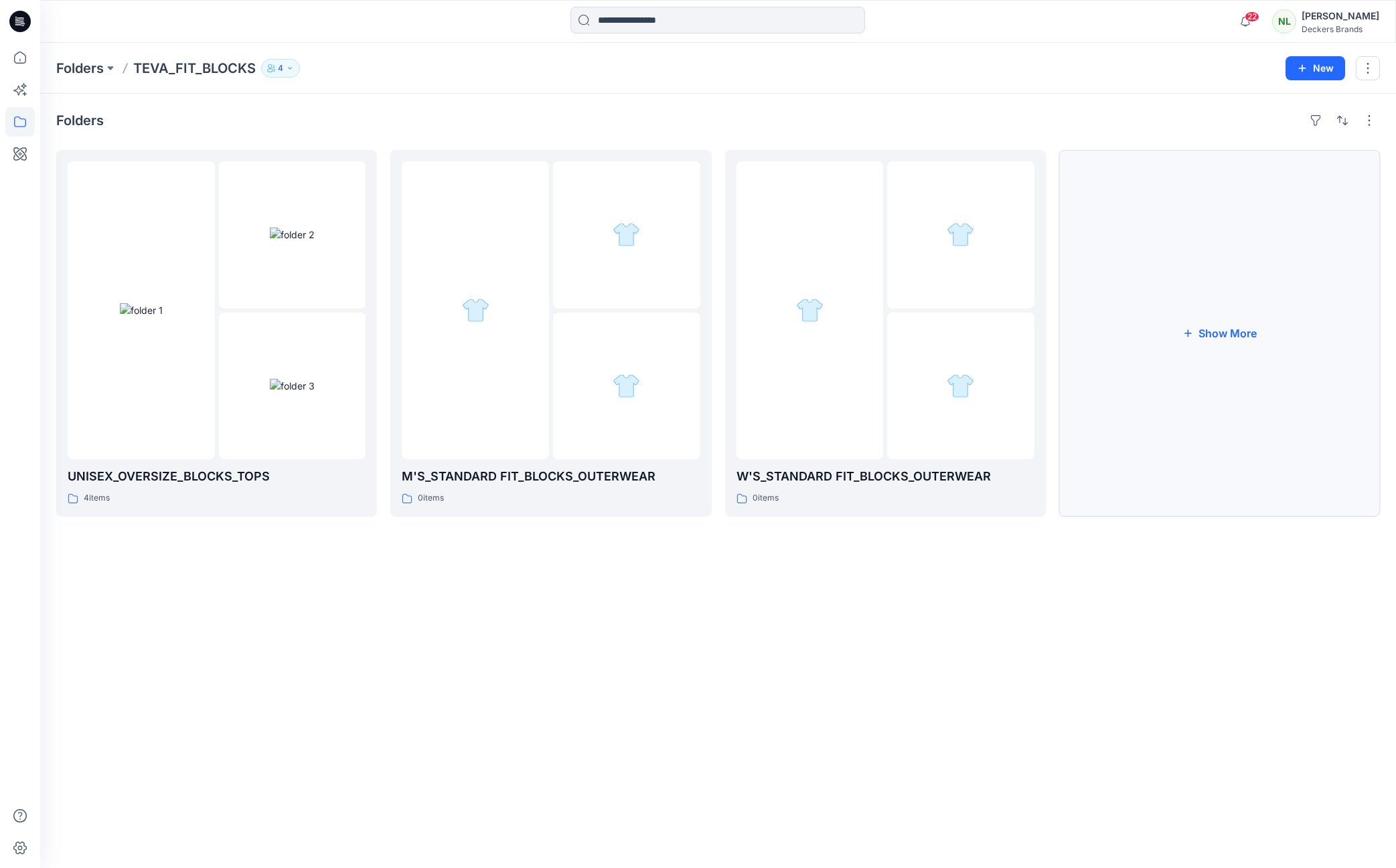
click at [1234, 336] on button "Show More" at bounding box center [1220, 333] width 321 height 367
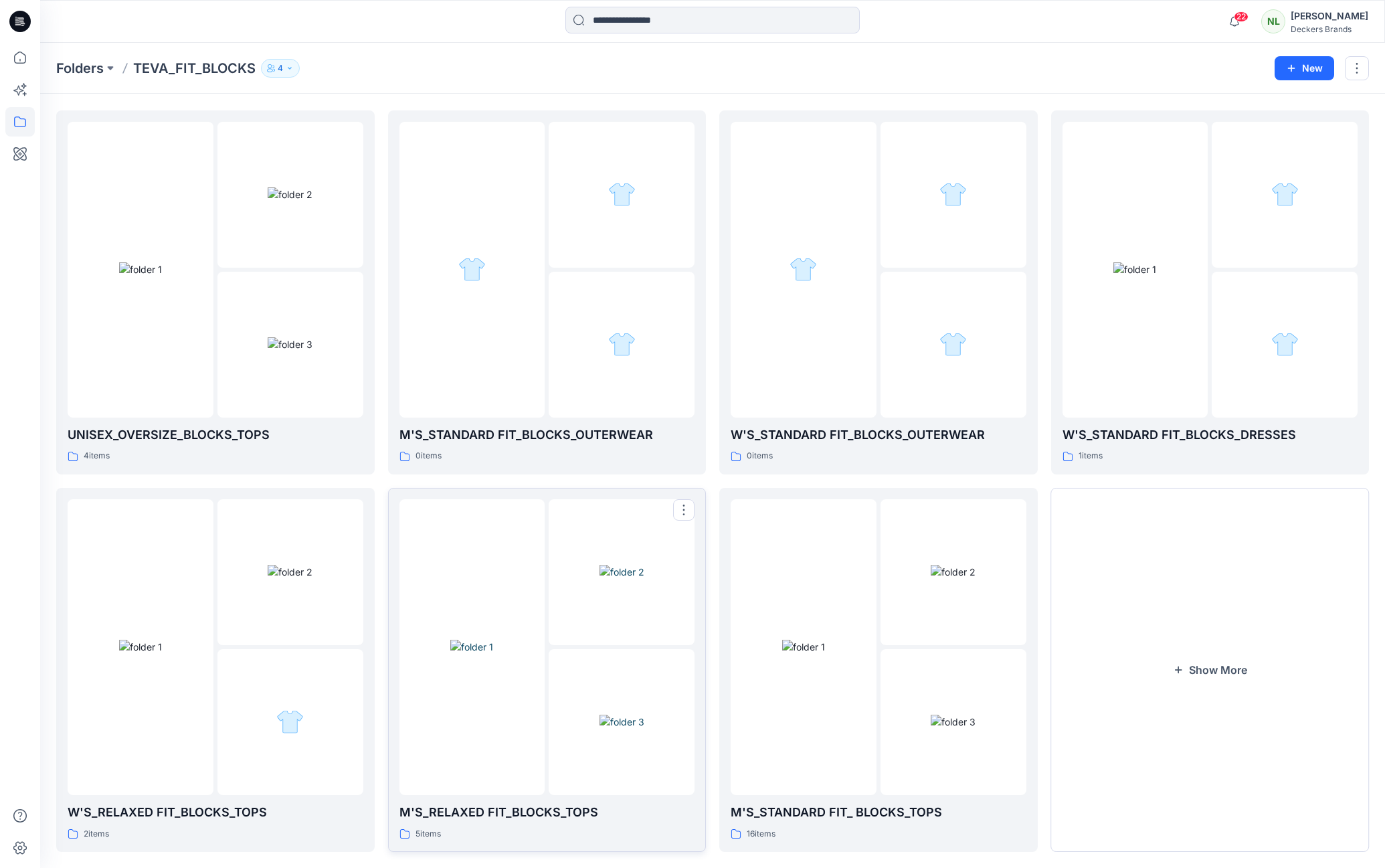
scroll to position [61, 0]
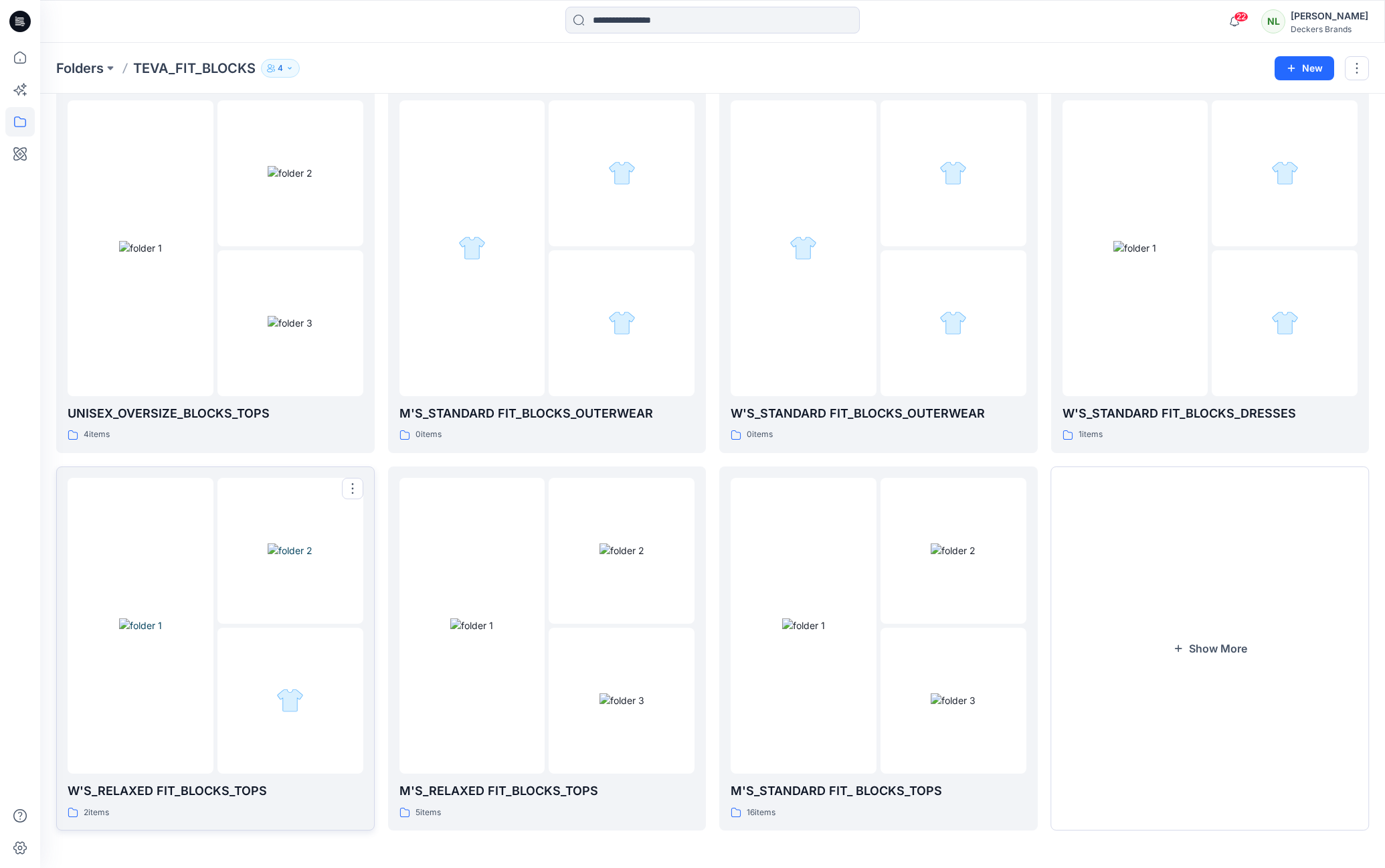
click at [299, 558] on img at bounding box center [290, 550] width 45 height 14
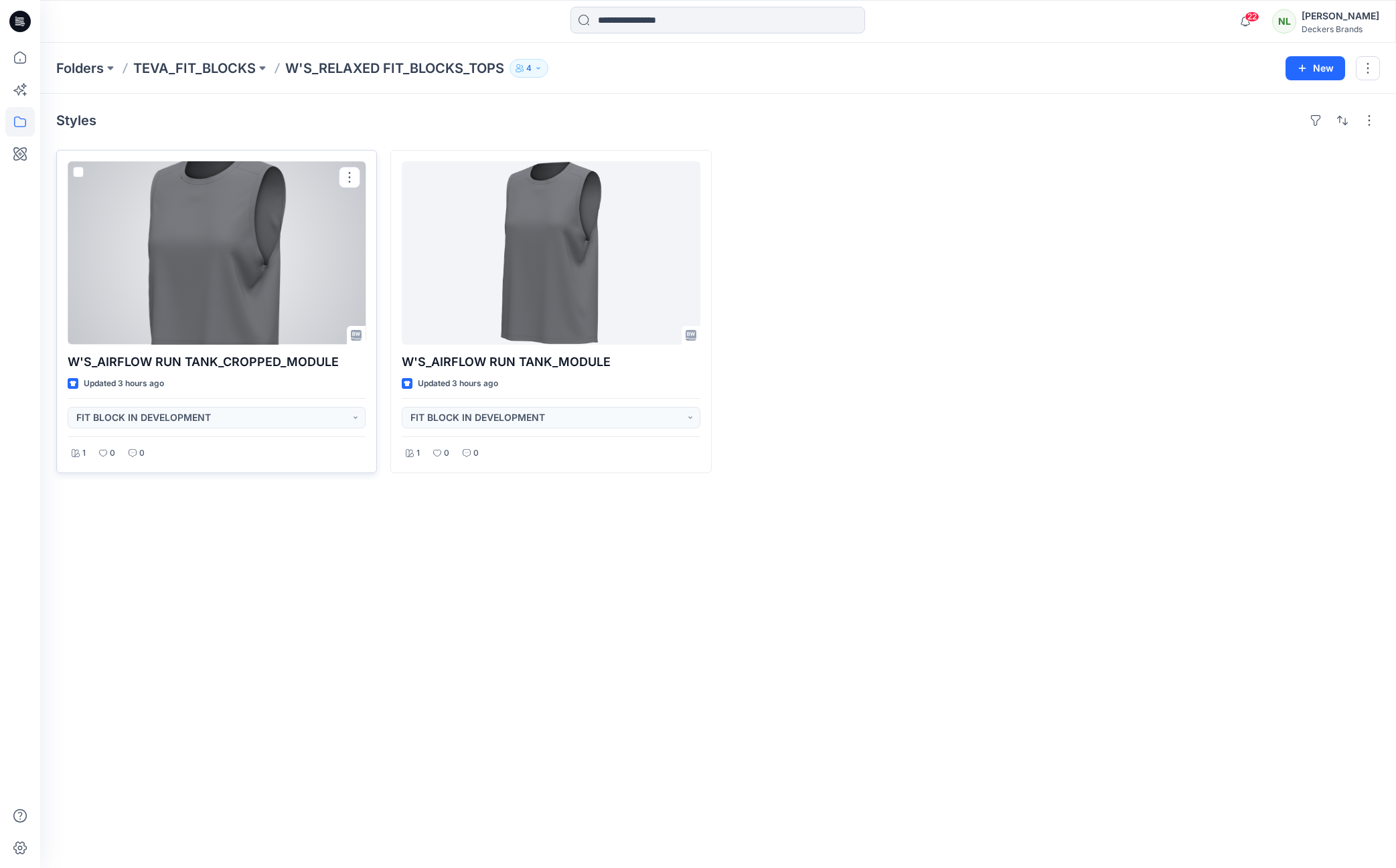
click at [186, 245] on div at bounding box center [216, 252] width 298 height 183
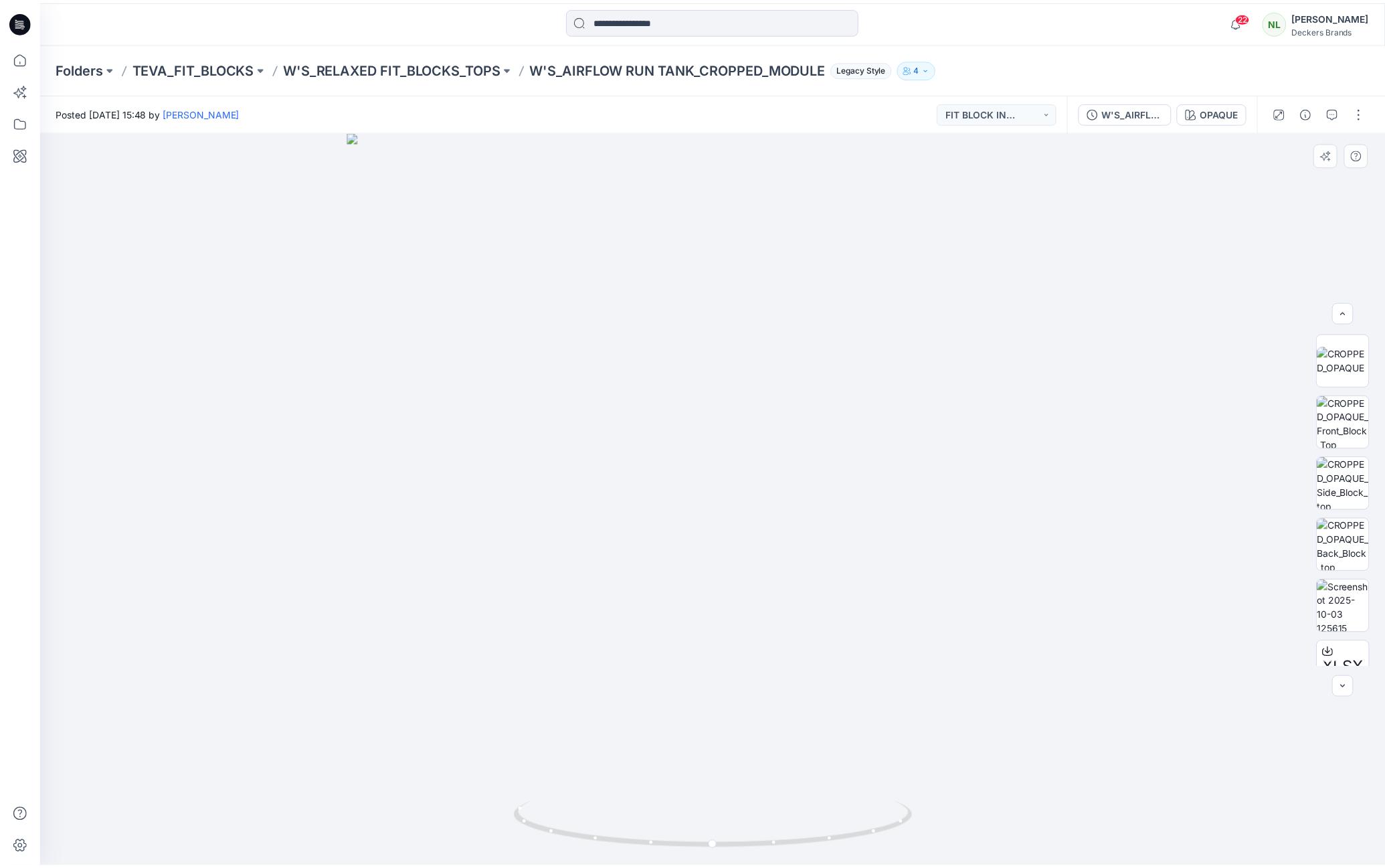
scroll to position [79, 0]
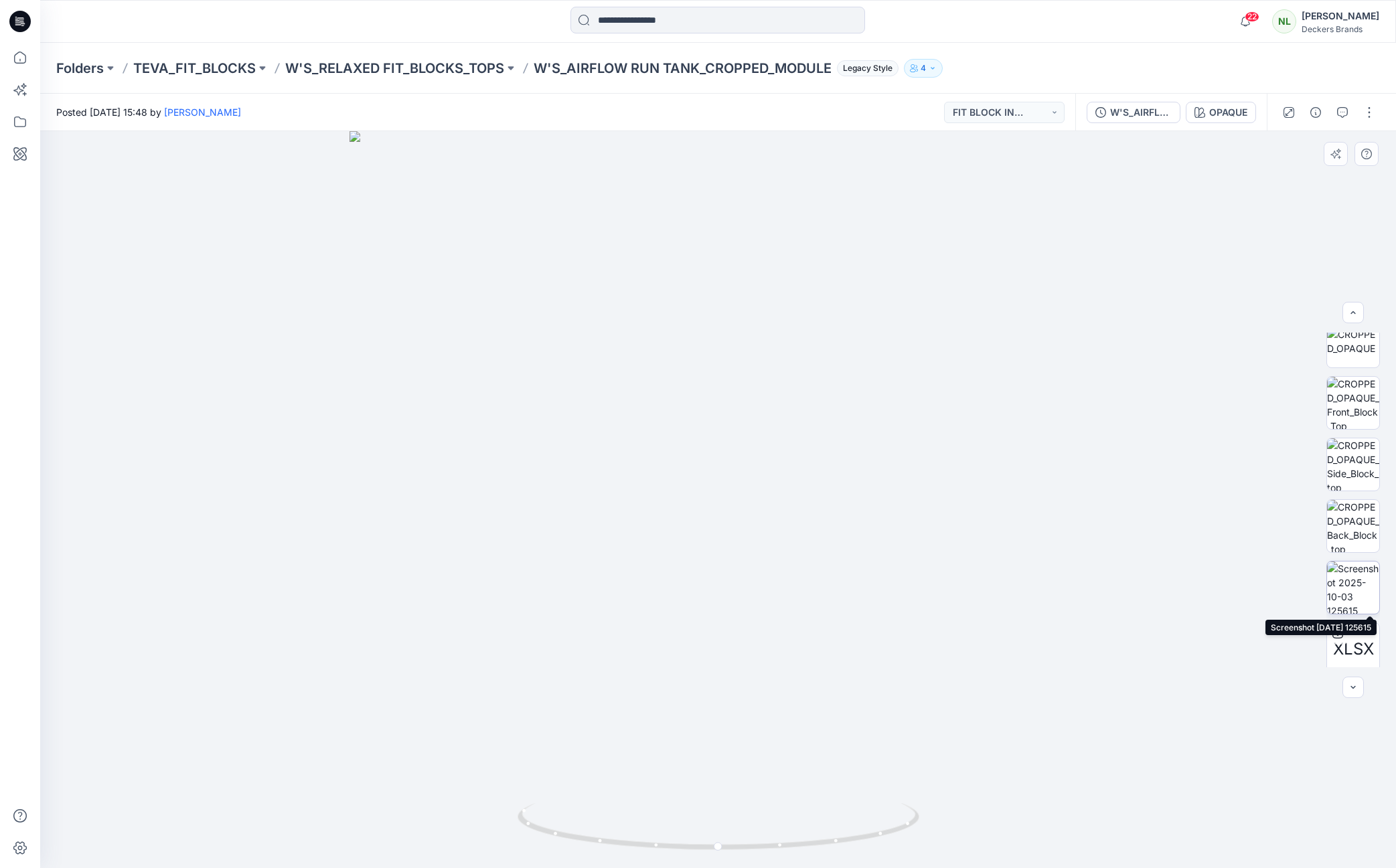
click at [1348, 598] on img at bounding box center [1353, 587] width 53 height 53
click at [192, 74] on p "TEVA_FIT_BLOCKS" at bounding box center [194, 68] width 122 height 19
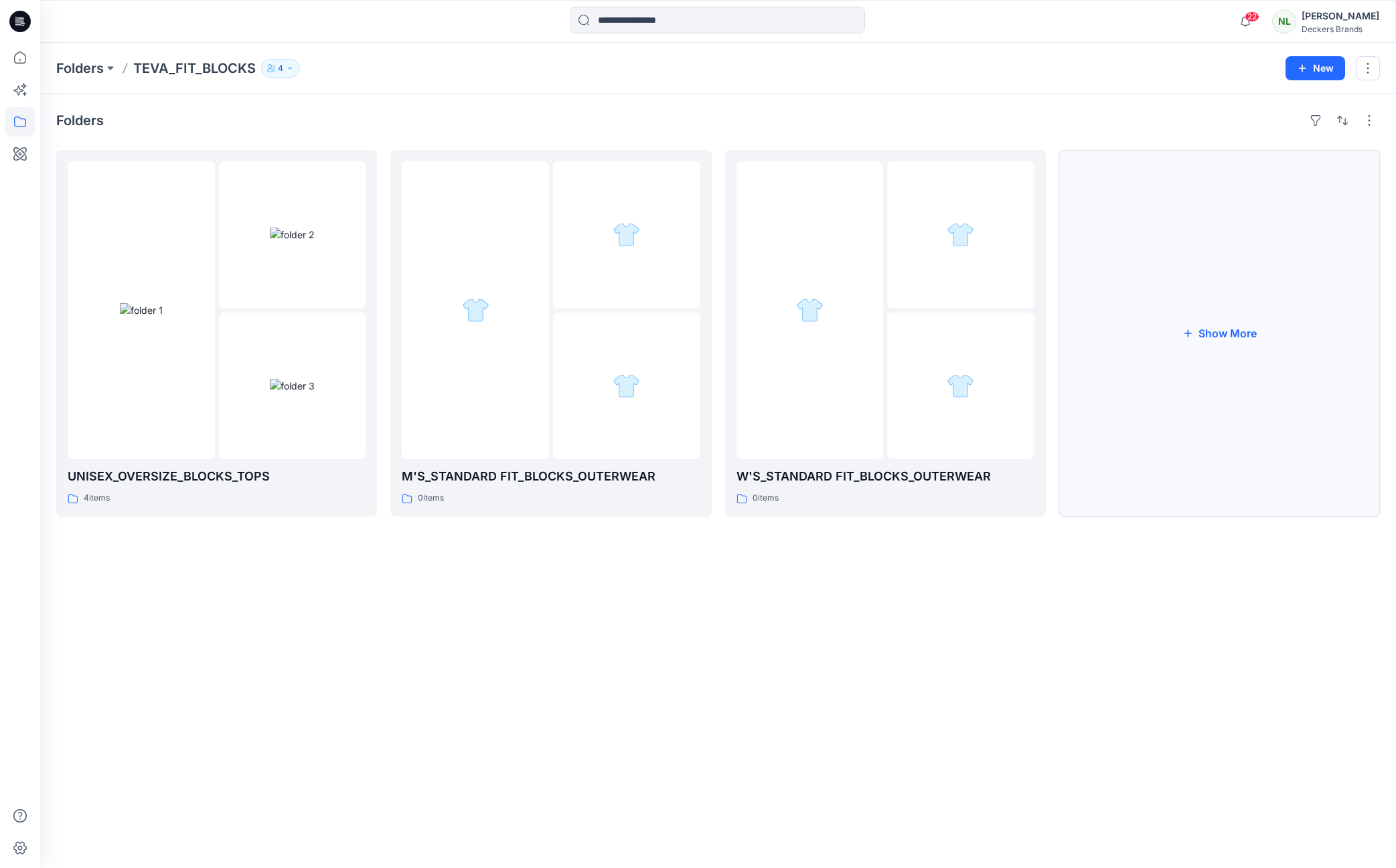
click at [1199, 334] on button "Show More" at bounding box center [1220, 333] width 321 height 367
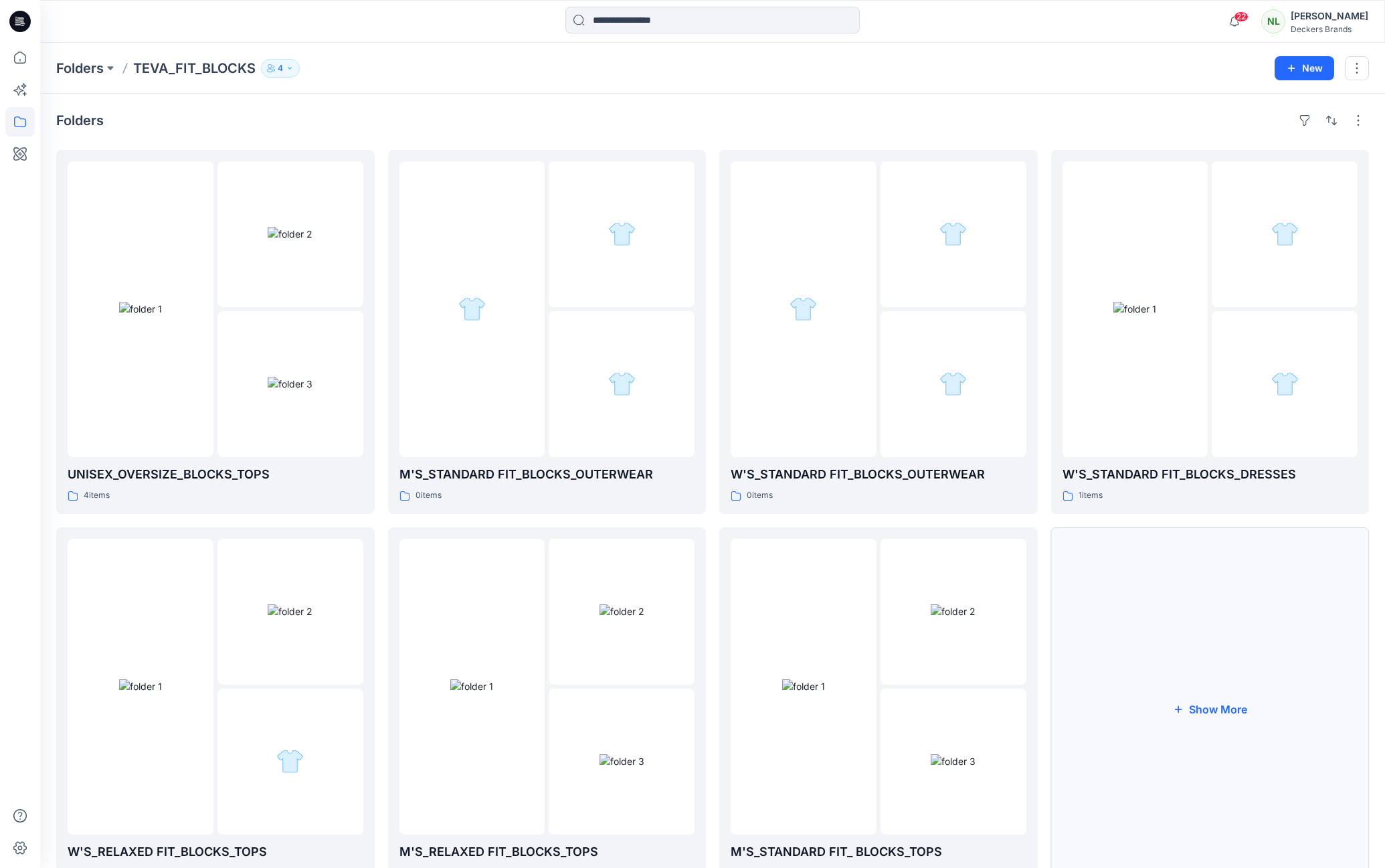
click at [1227, 717] on button "Show More" at bounding box center [1210, 709] width 319 height 364
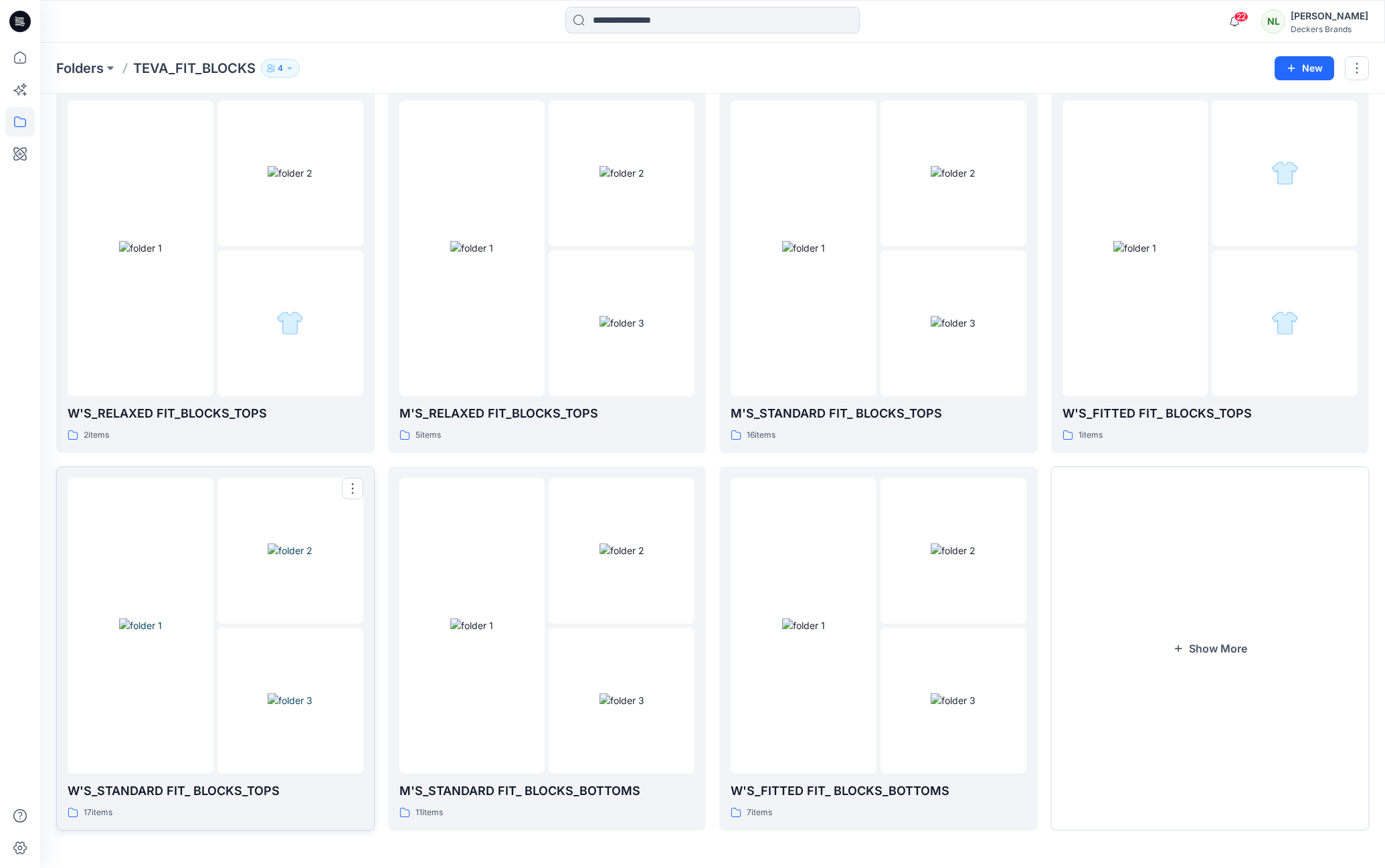
click at [278, 693] on img at bounding box center [290, 700] width 45 height 14
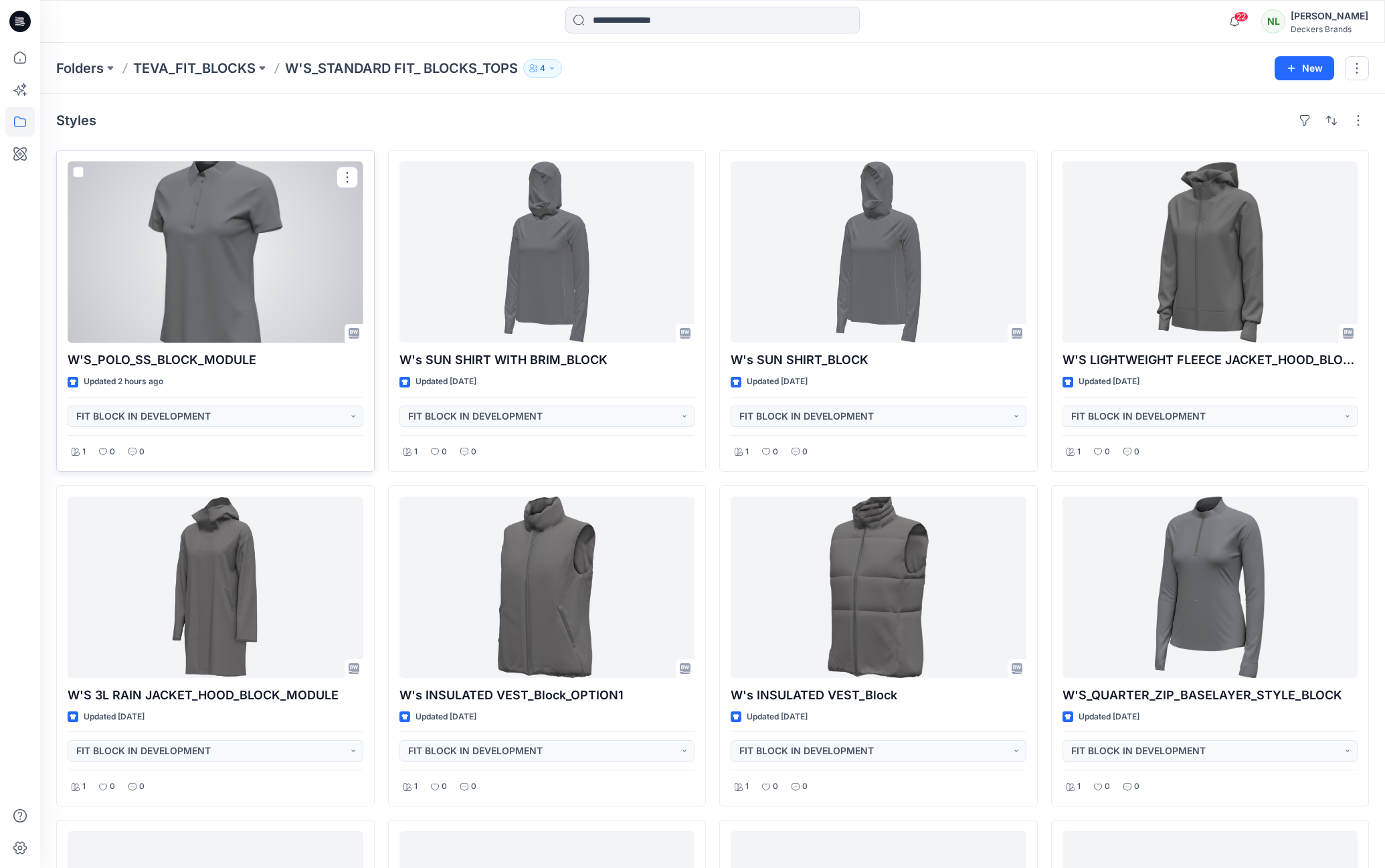
click at [218, 274] on div at bounding box center [216, 252] width 296 height 181
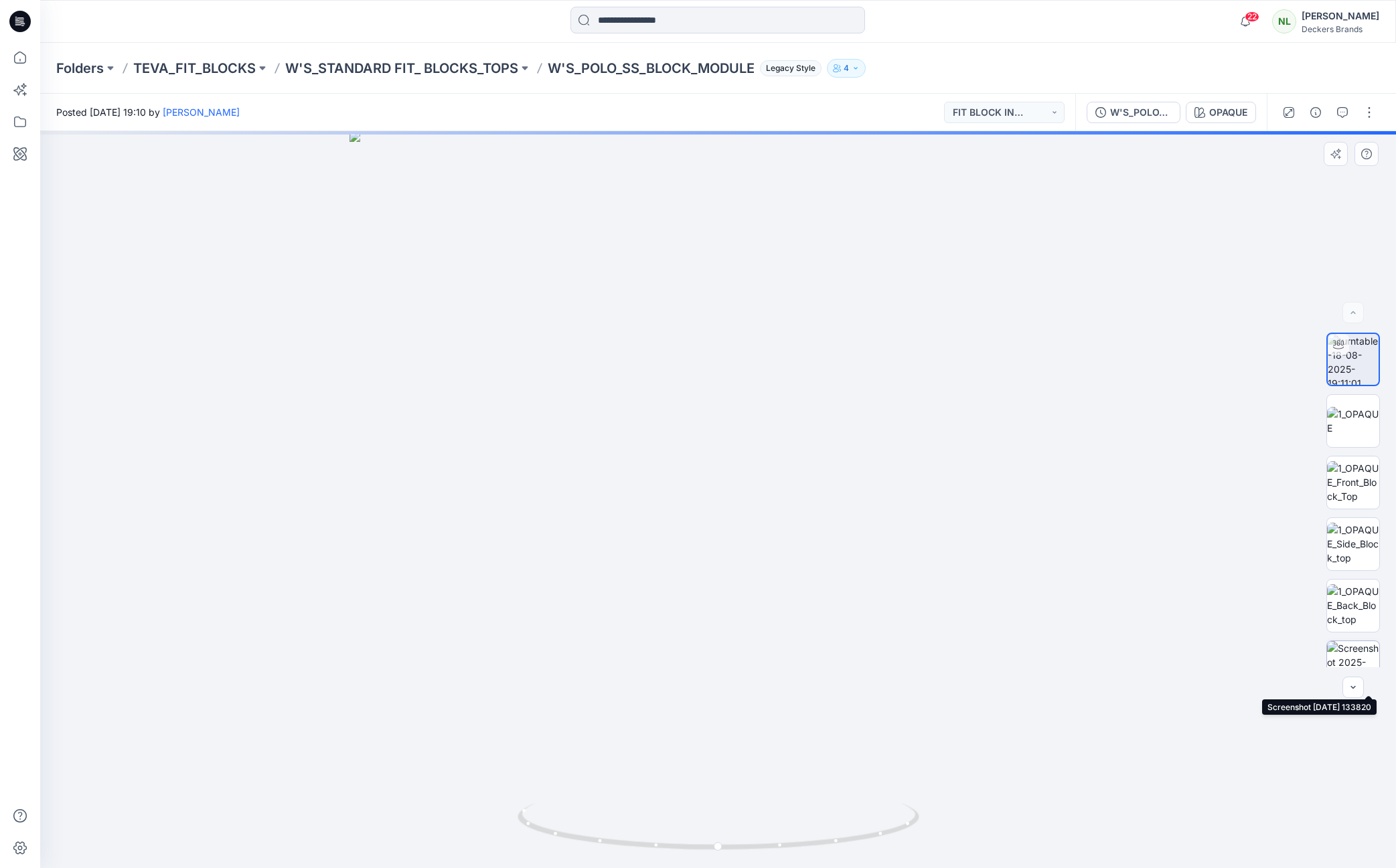
click at [1357, 659] on img at bounding box center [1353, 668] width 53 height 53
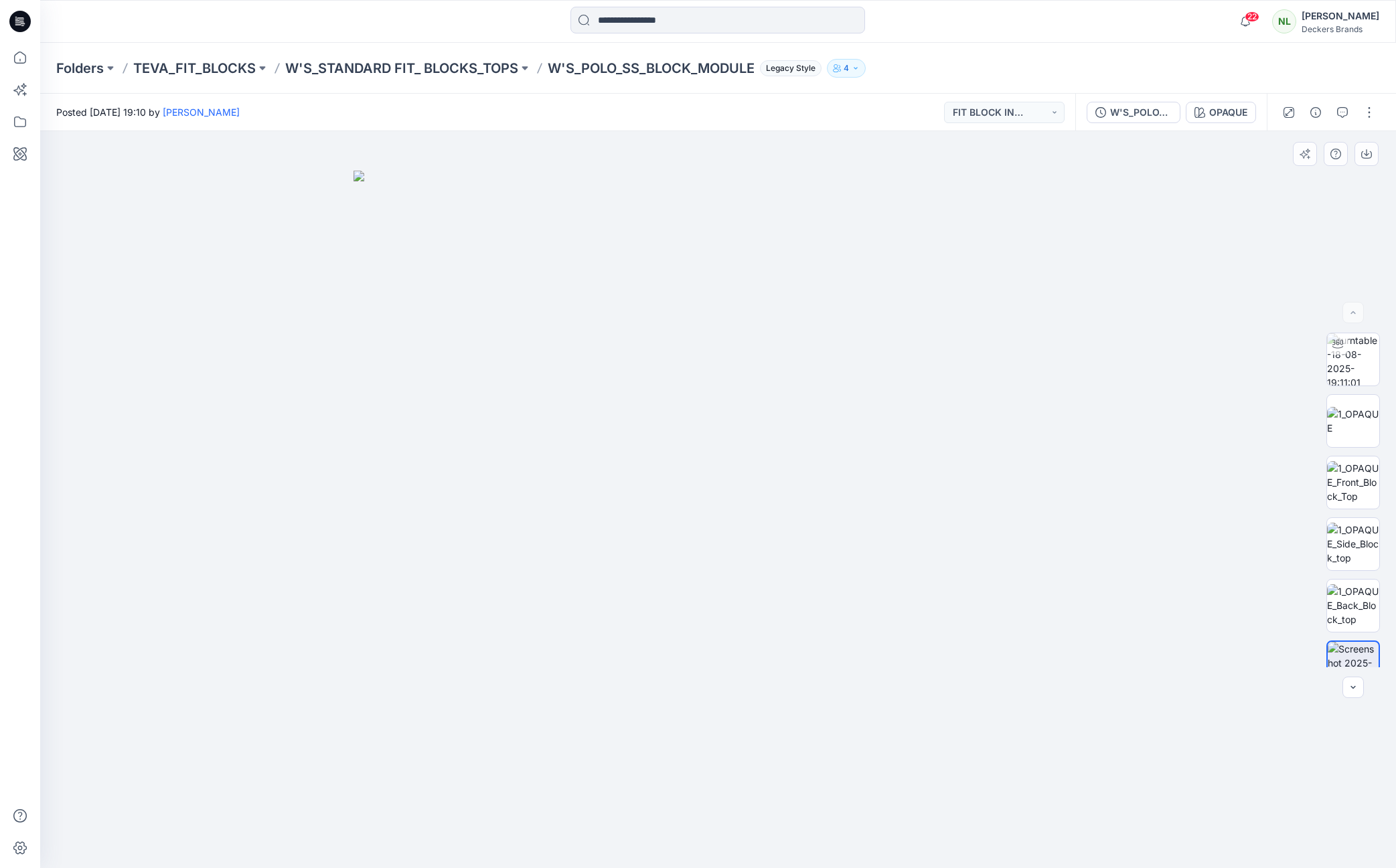
click at [1191, 589] on div at bounding box center [718, 500] width 1356 height 737
click at [1375, 113] on button "button" at bounding box center [1369, 112] width 21 height 21
click at [1298, 143] on button "Edit" at bounding box center [1313, 144] width 123 height 25
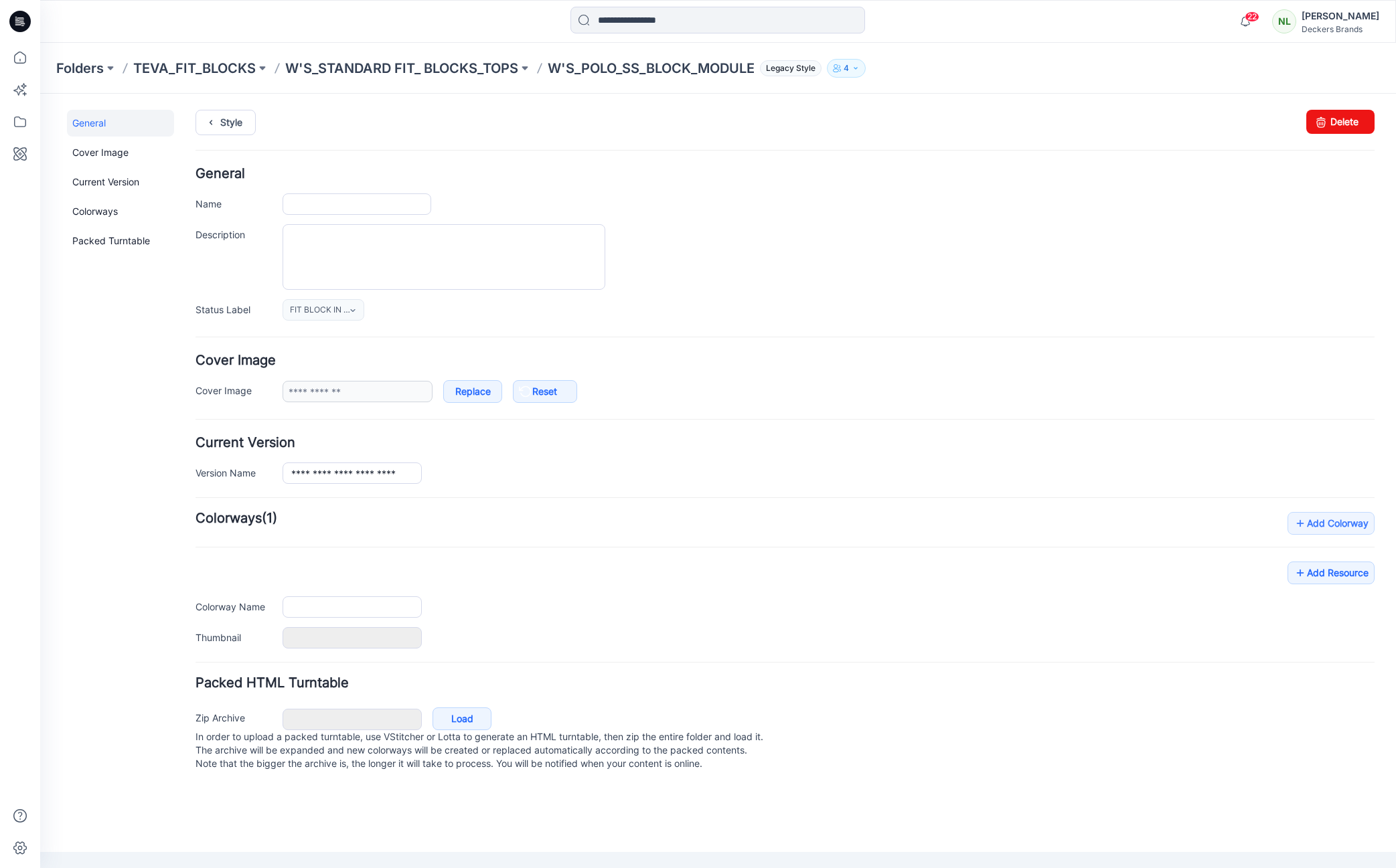
type input "**********"
type input "******"
type input "**********"
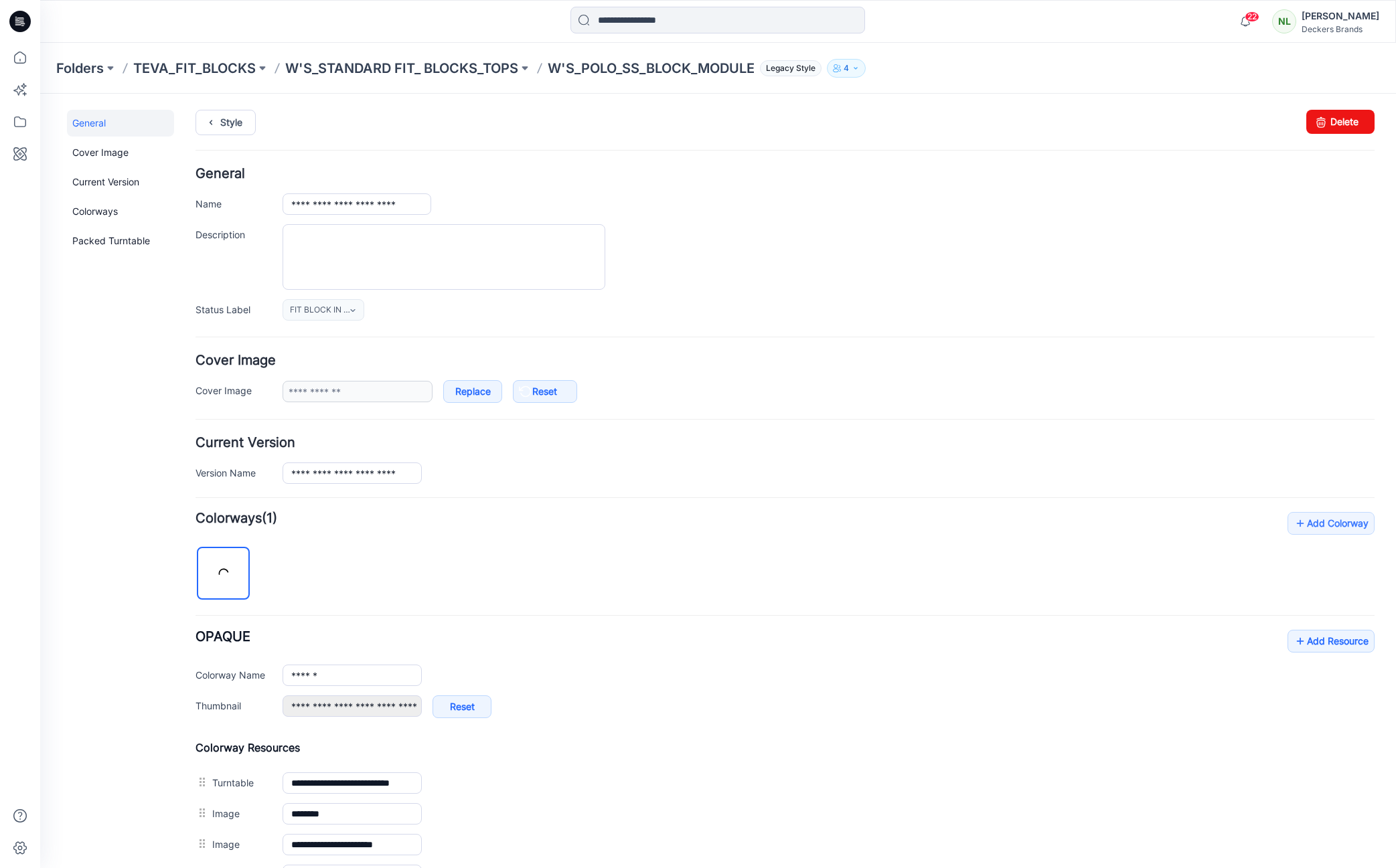
scroll to position [299, 0]
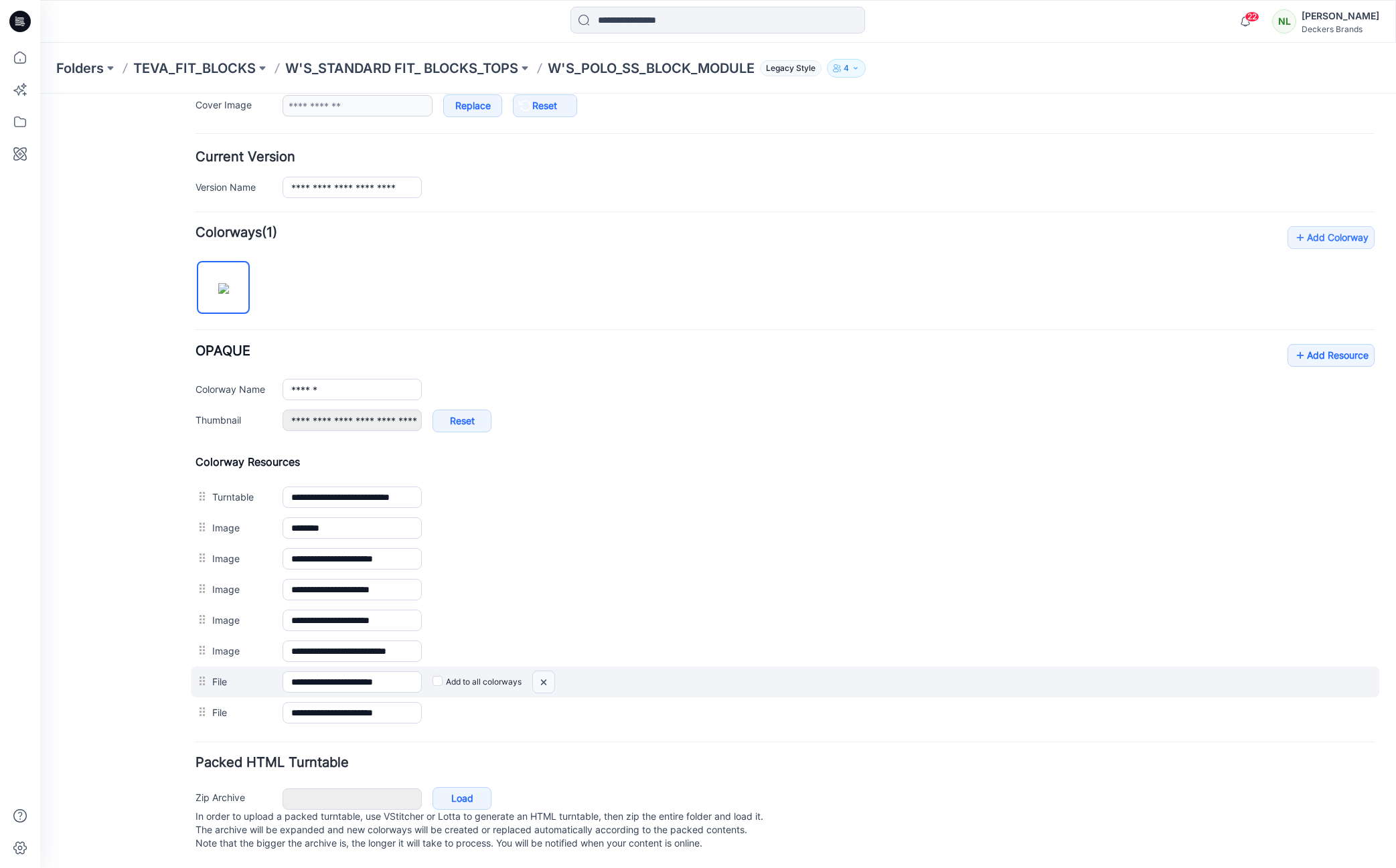
drag, startPoint x: 788, startPoint y: 182, endPoint x: 543, endPoint y: 670, distance: 546.0
click at [543, 671] on img at bounding box center [543, 682] width 21 height 22
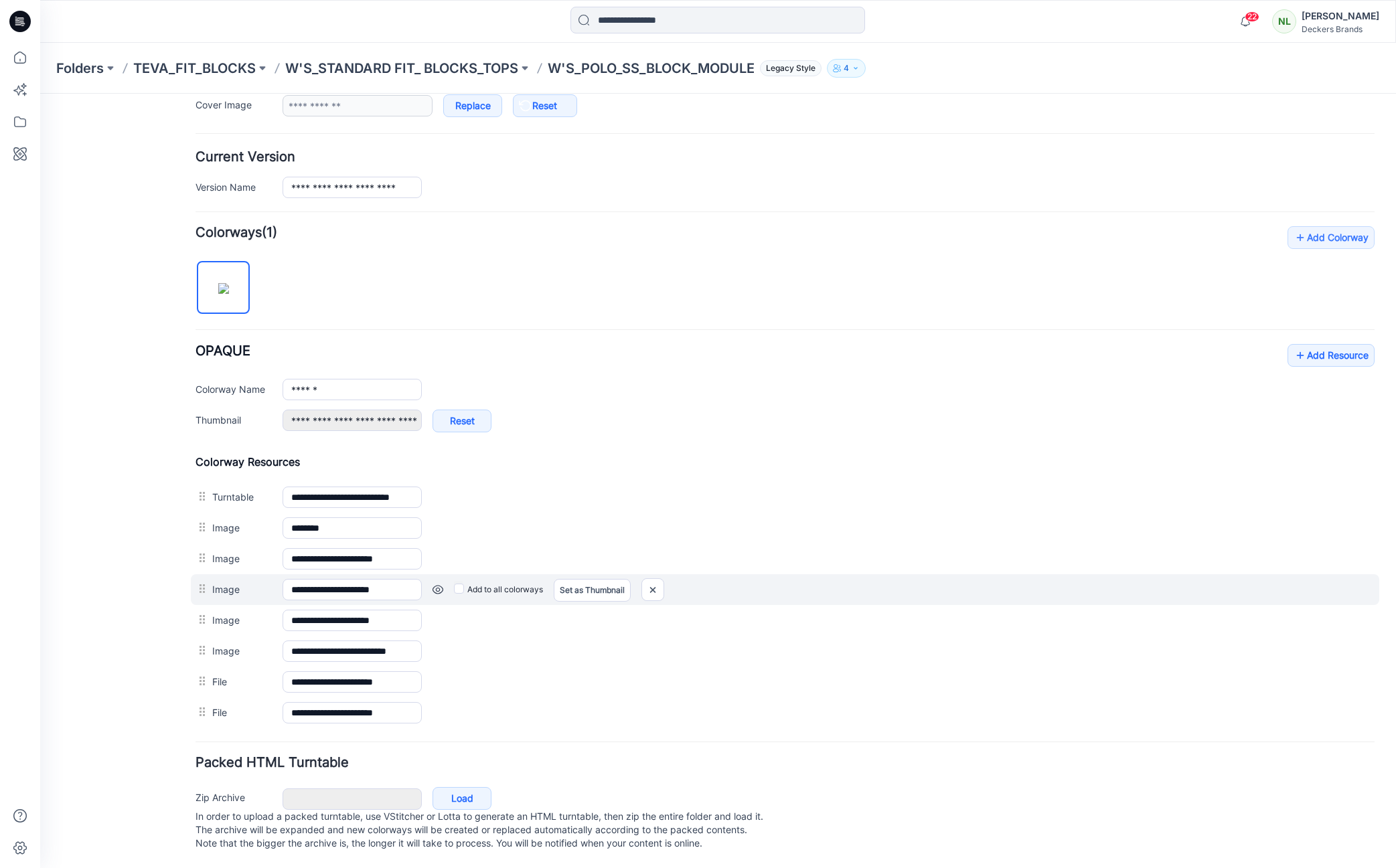
scroll to position [268, 0]
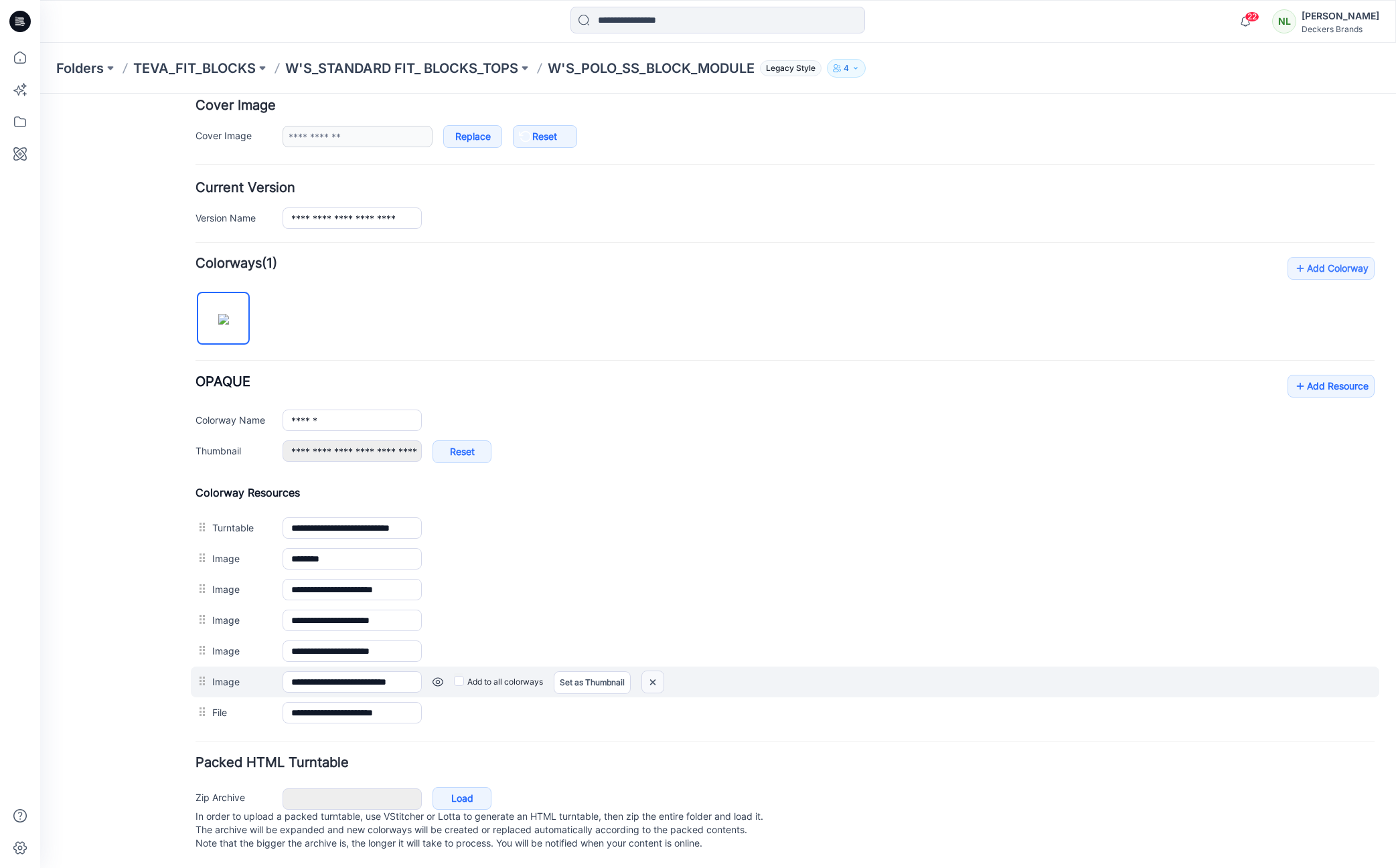
drag, startPoint x: 652, startPoint y: 670, endPoint x: 778, endPoint y: 180, distance: 505.9
click at [652, 671] on img at bounding box center [653, 682] width 21 height 22
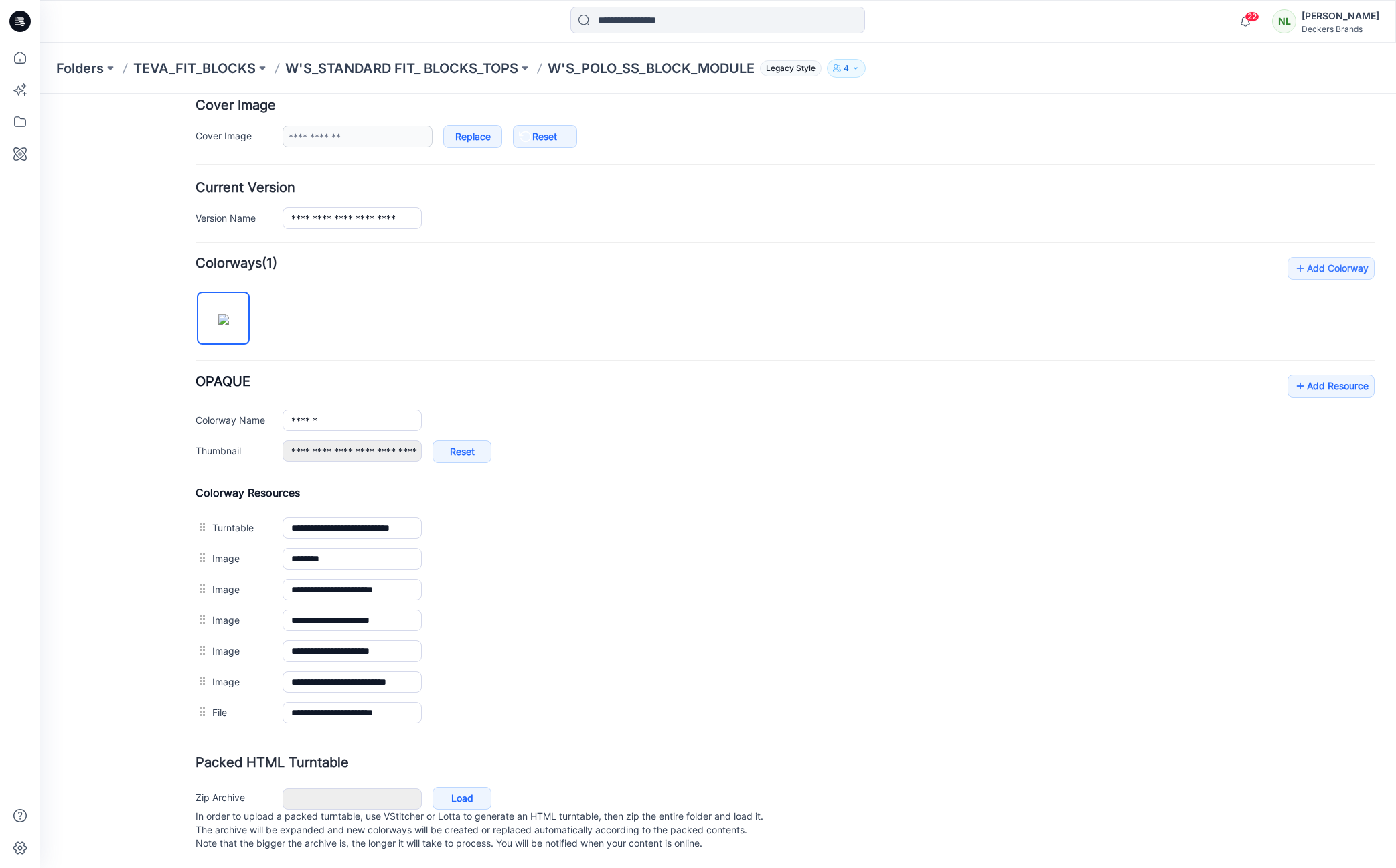
scroll to position [238, 0]
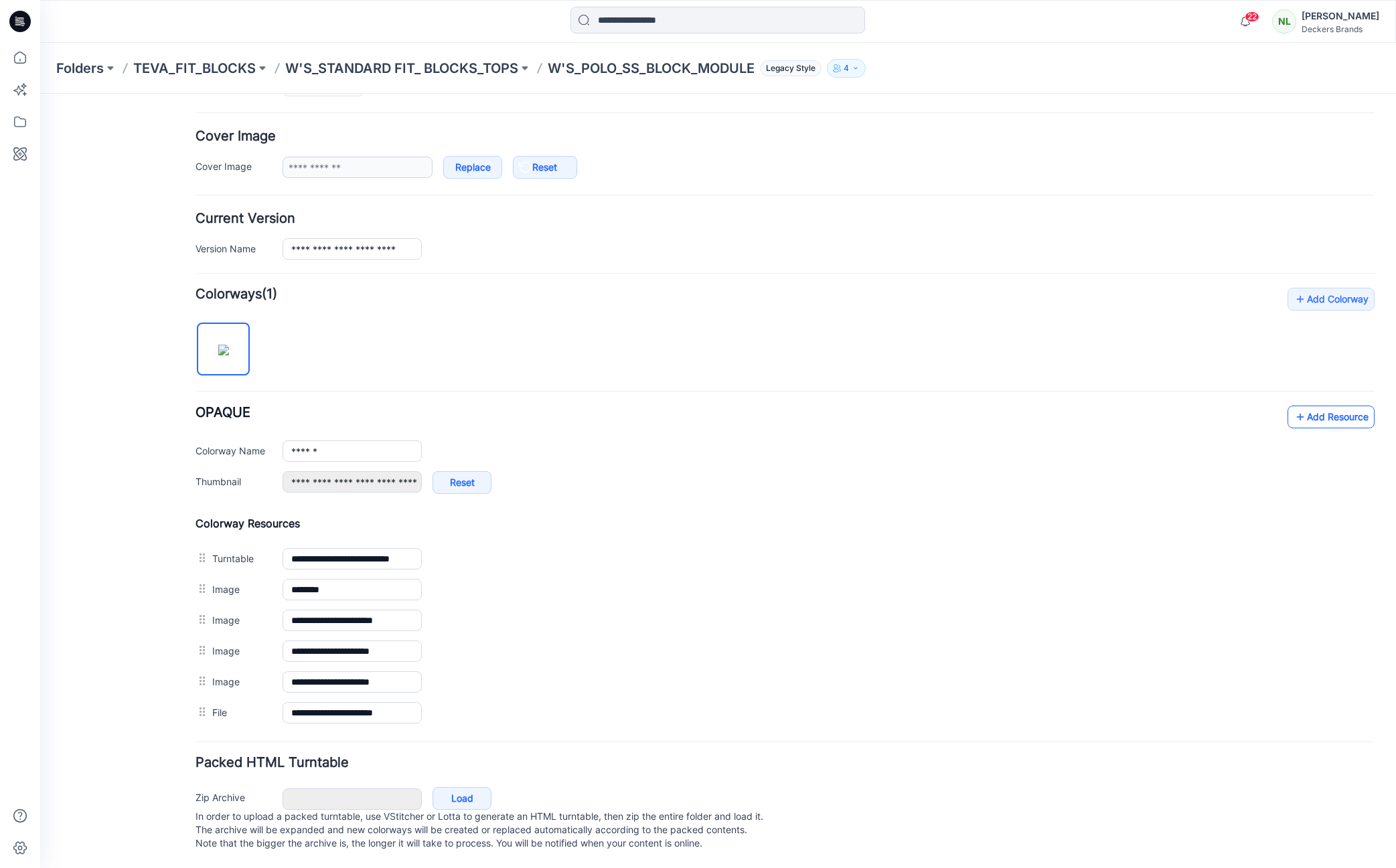
click at [1298, 406] on link "Add Resource" at bounding box center [1331, 417] width 87 height 23
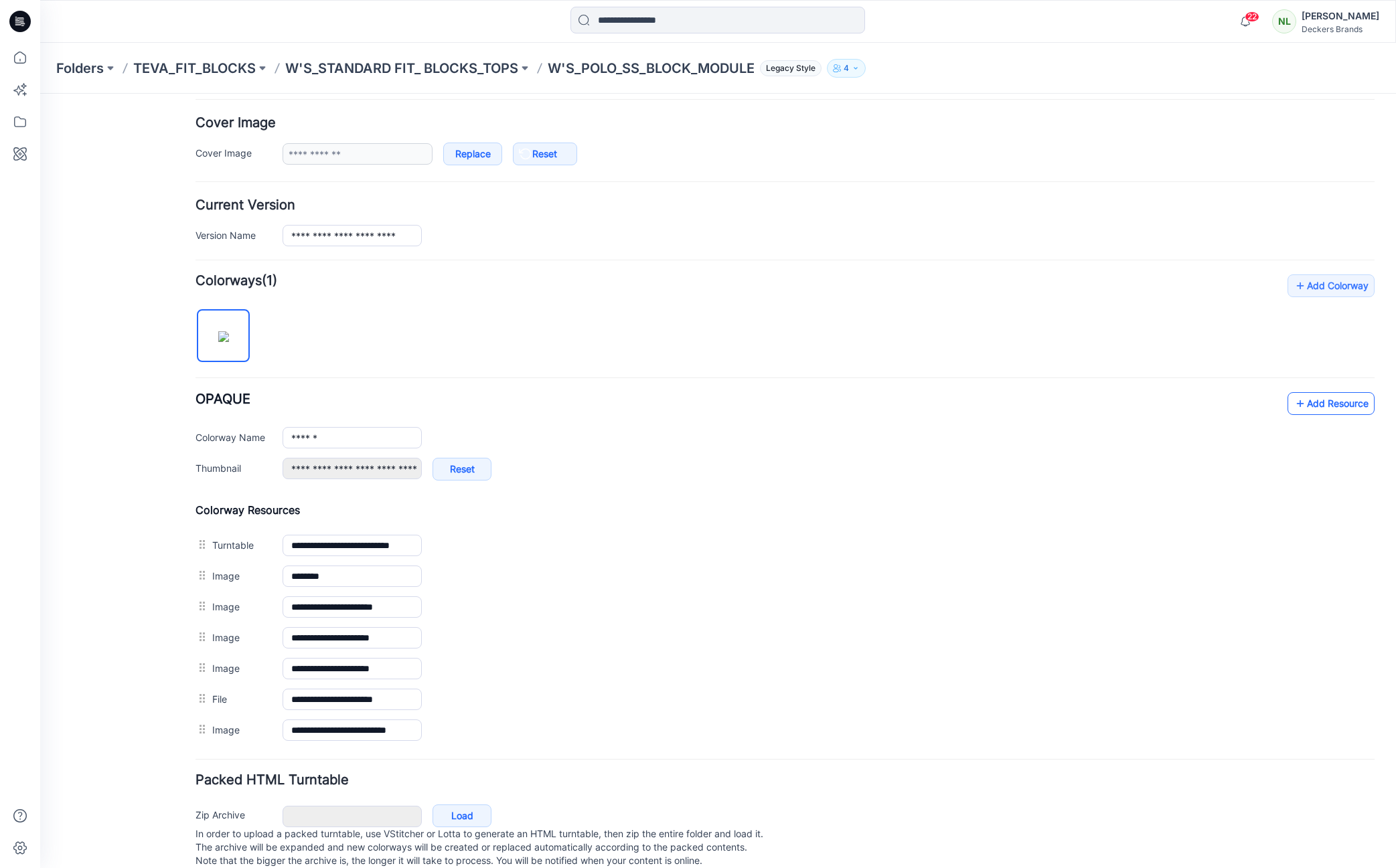
click at [1323, 400] on link "Add Resource" at bounding box center [1331, 403] width 87 height 23
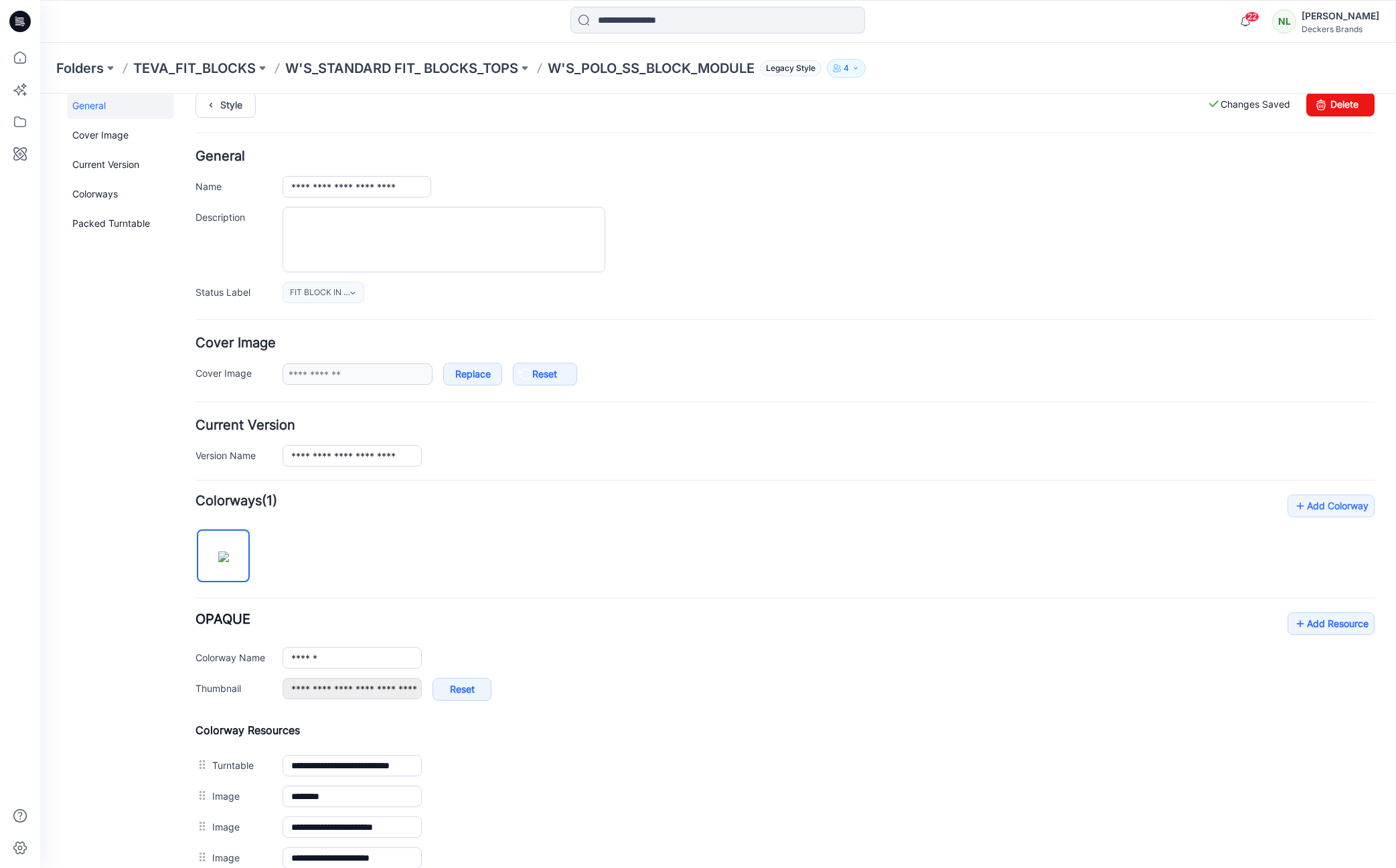
scroll to position [0, 0]
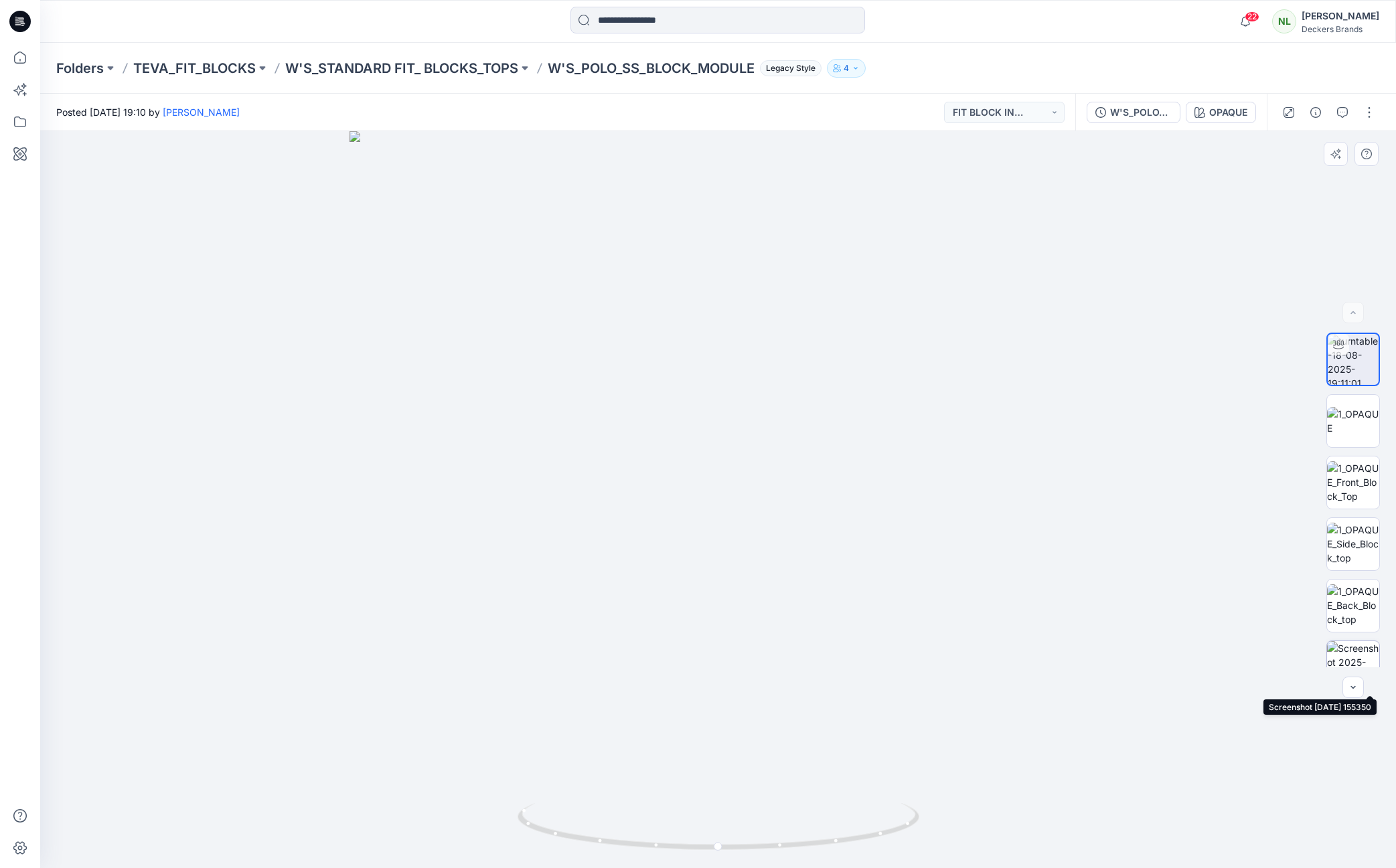
click at [1355, 659] on img at bounding box center [1353, 668] width 53 height 53
click at [233, 67] on p "TEVA_FIT_BLOCKS" at bounding box center [194, 68] width 122 height 19
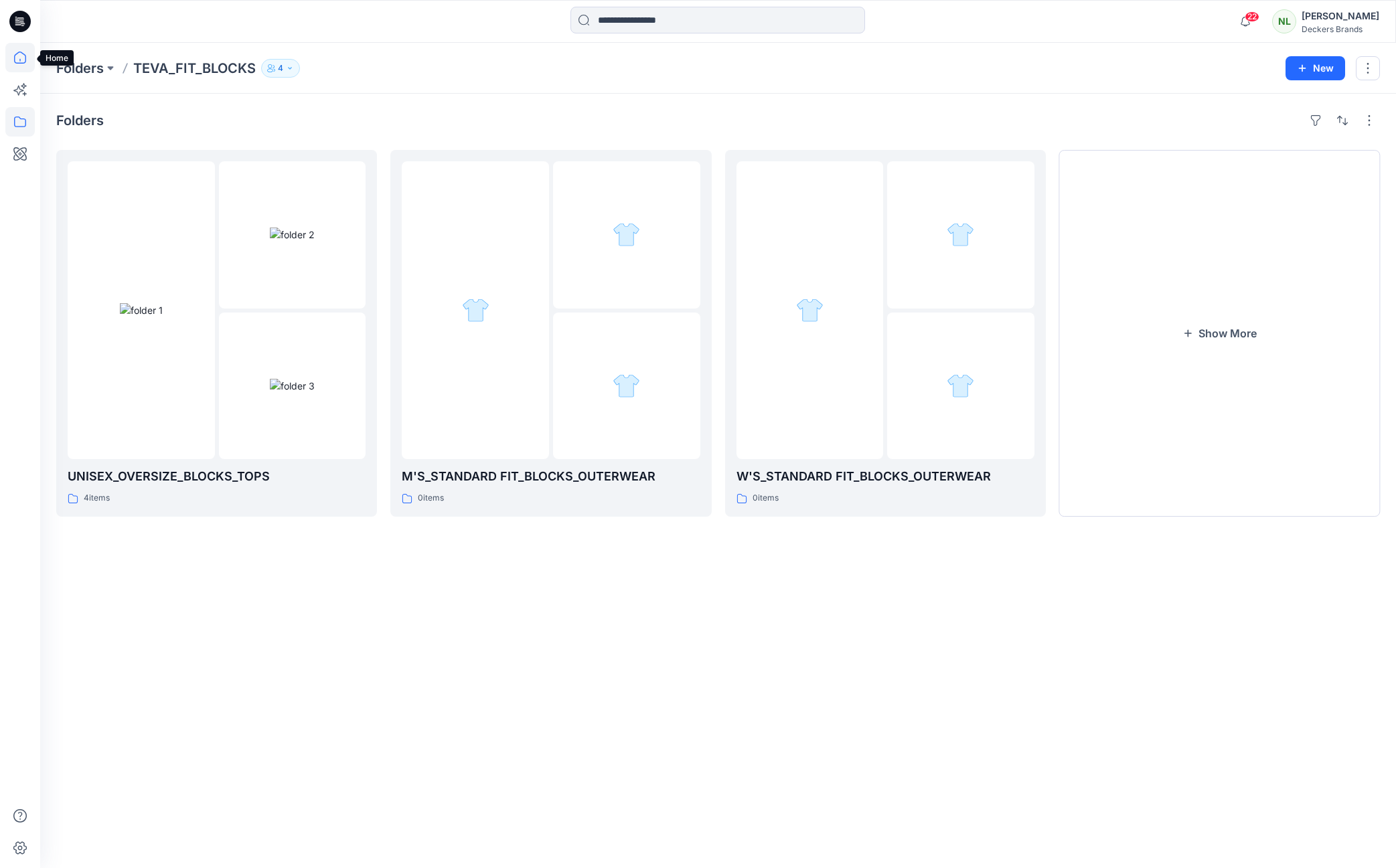
click at [25, 66] on icon at bounding box center [20, 57] width 30 height 30
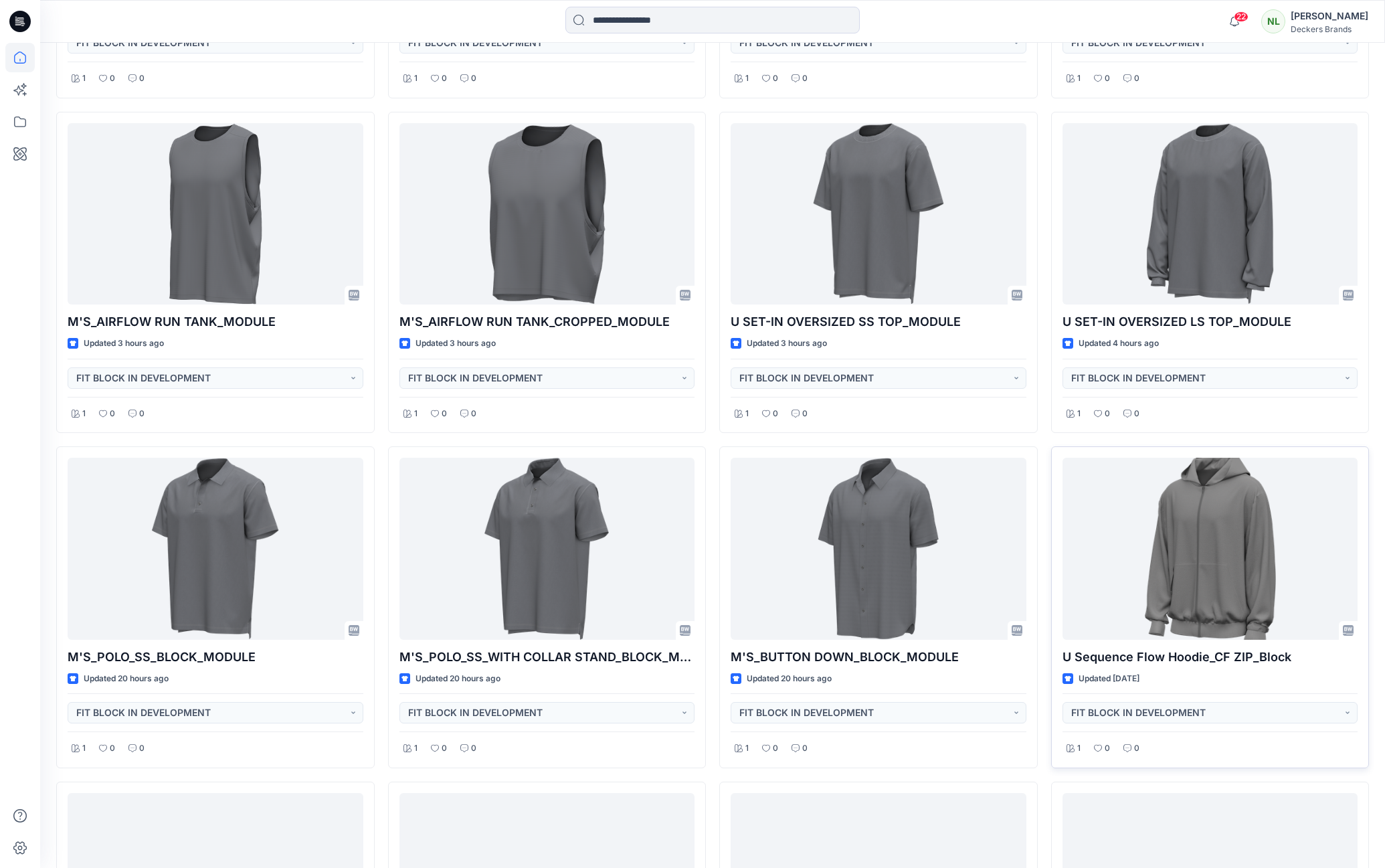
scroll to position [660, 0]
